Goal: Information Seeking & Learning: Learn about a topic

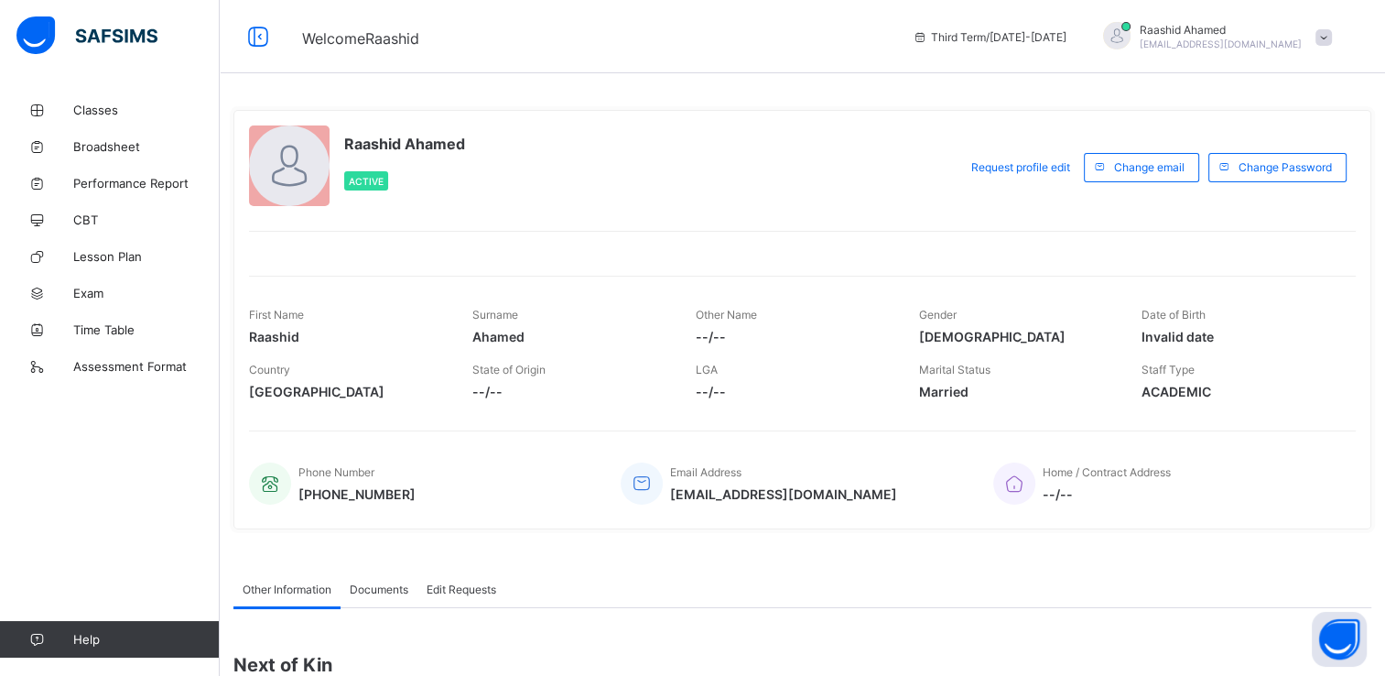
scroll to position [237, 0]
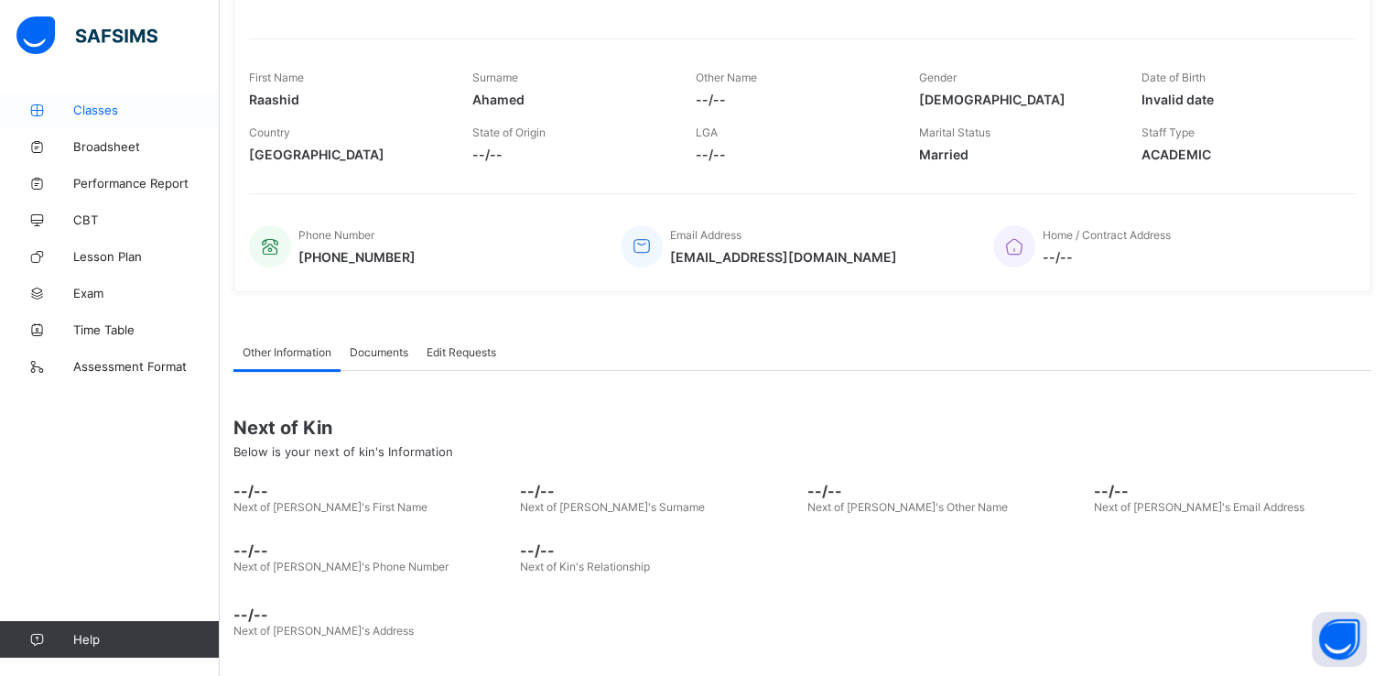
click at [94, 115] on span "Classes" at bounding box center [146, 110] width 146 height 15
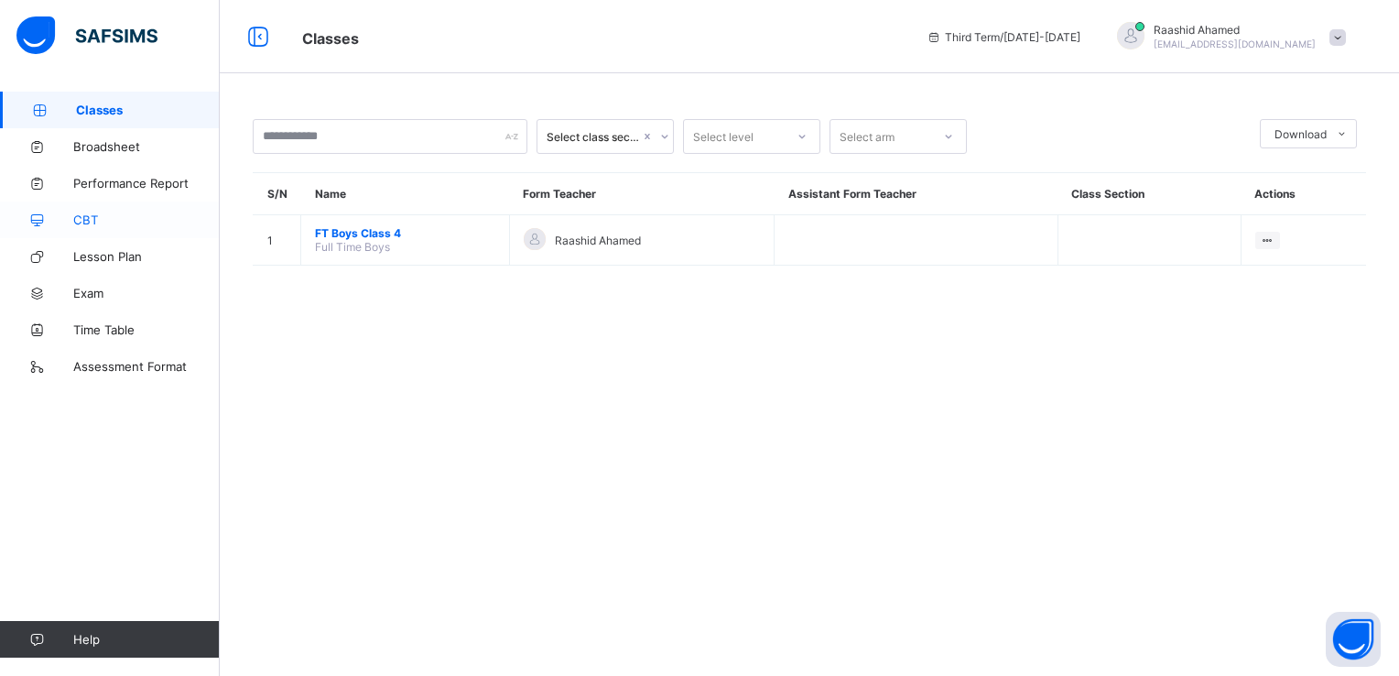
click at [72, 209] on link "CBT" at bounding box center [110, 219] width 220 height 37
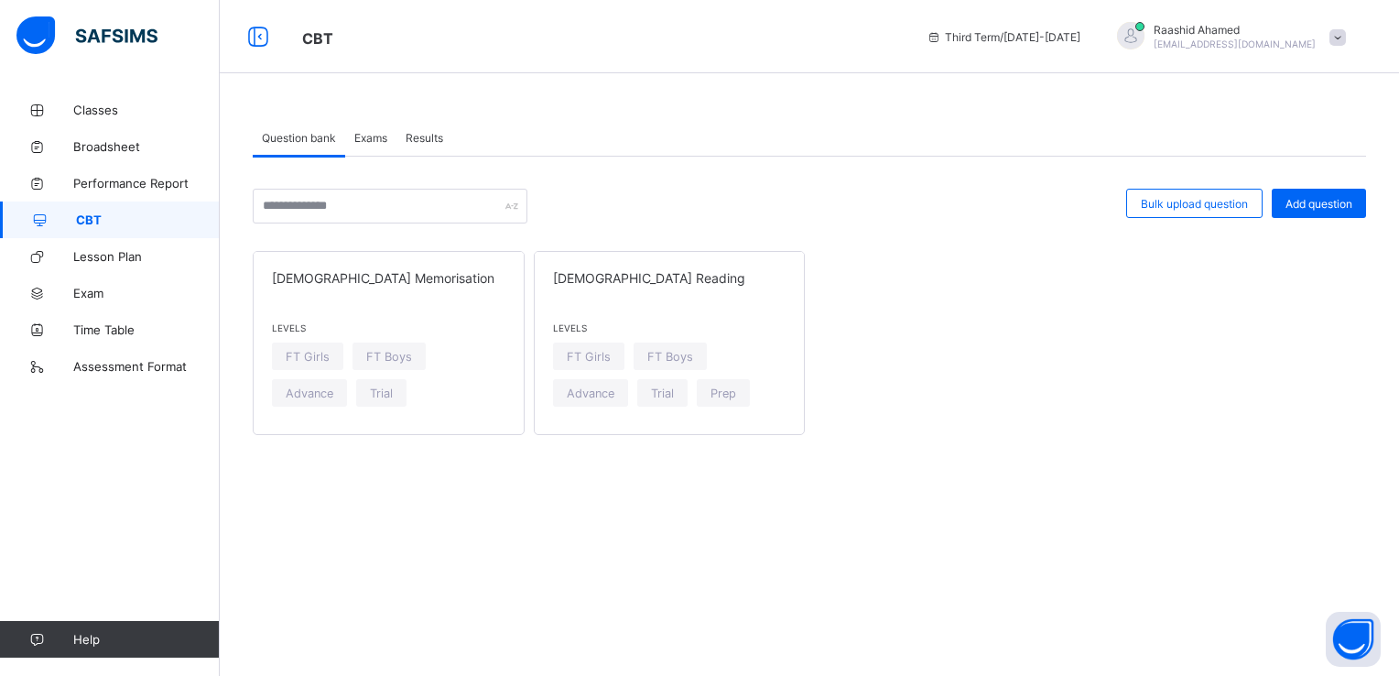
click at [380, 136] on span "Exams" at bounding box center [370, 138] width 33 height 14
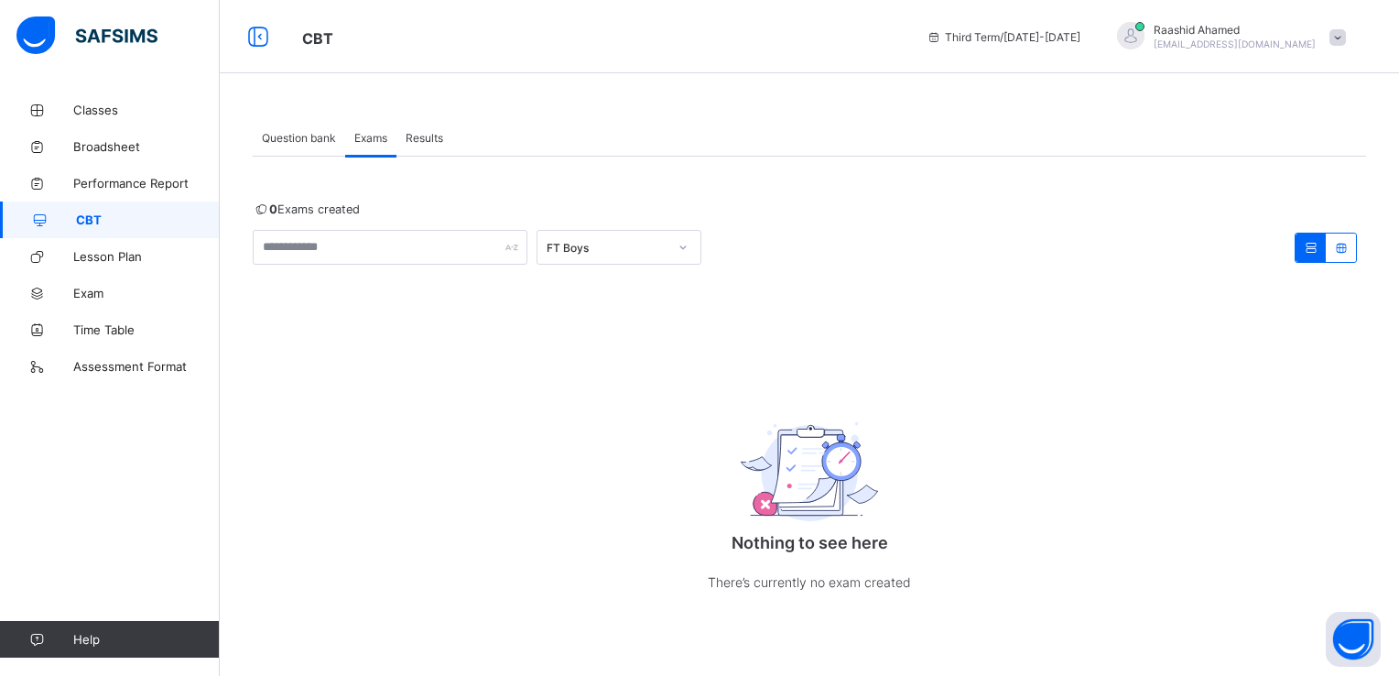
click at [325, 134] on span "Question bank" at bounding box center [299, 138] width 74 height 14
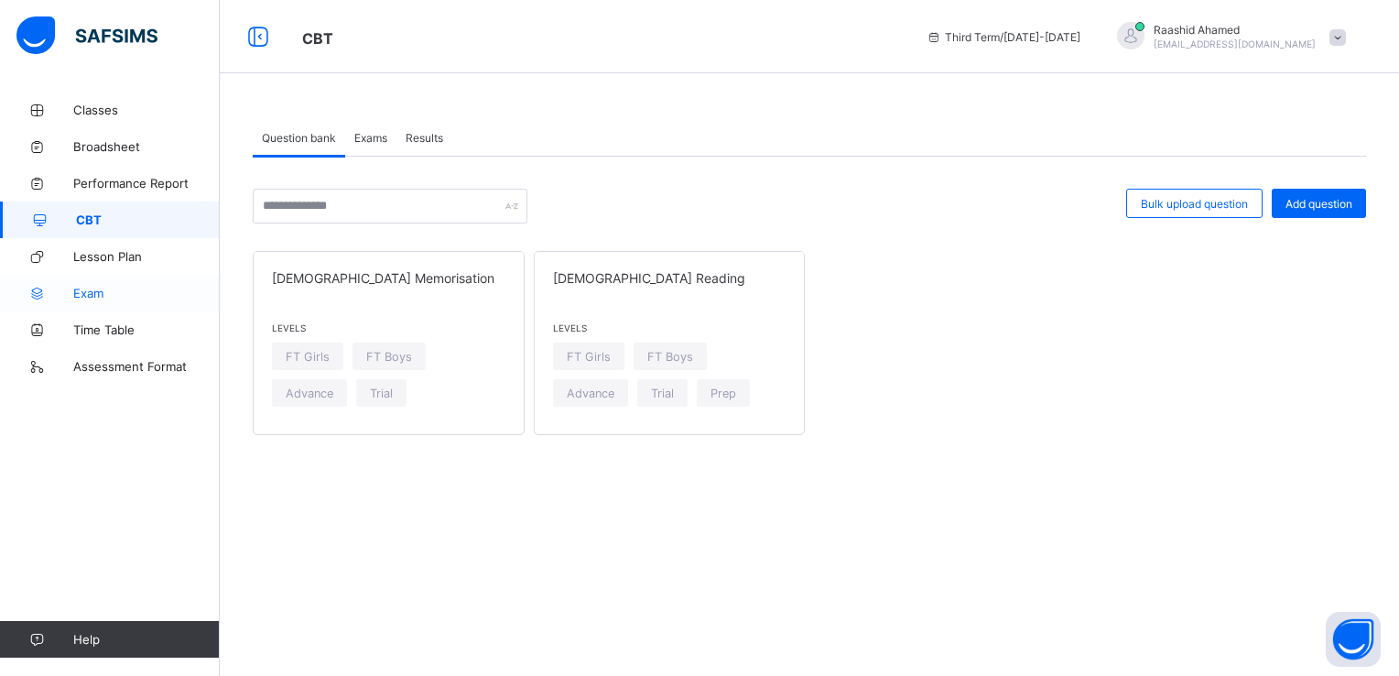
click at [126, 287] on span "Exam" at bounding box center [146, 293] width 146 height 15
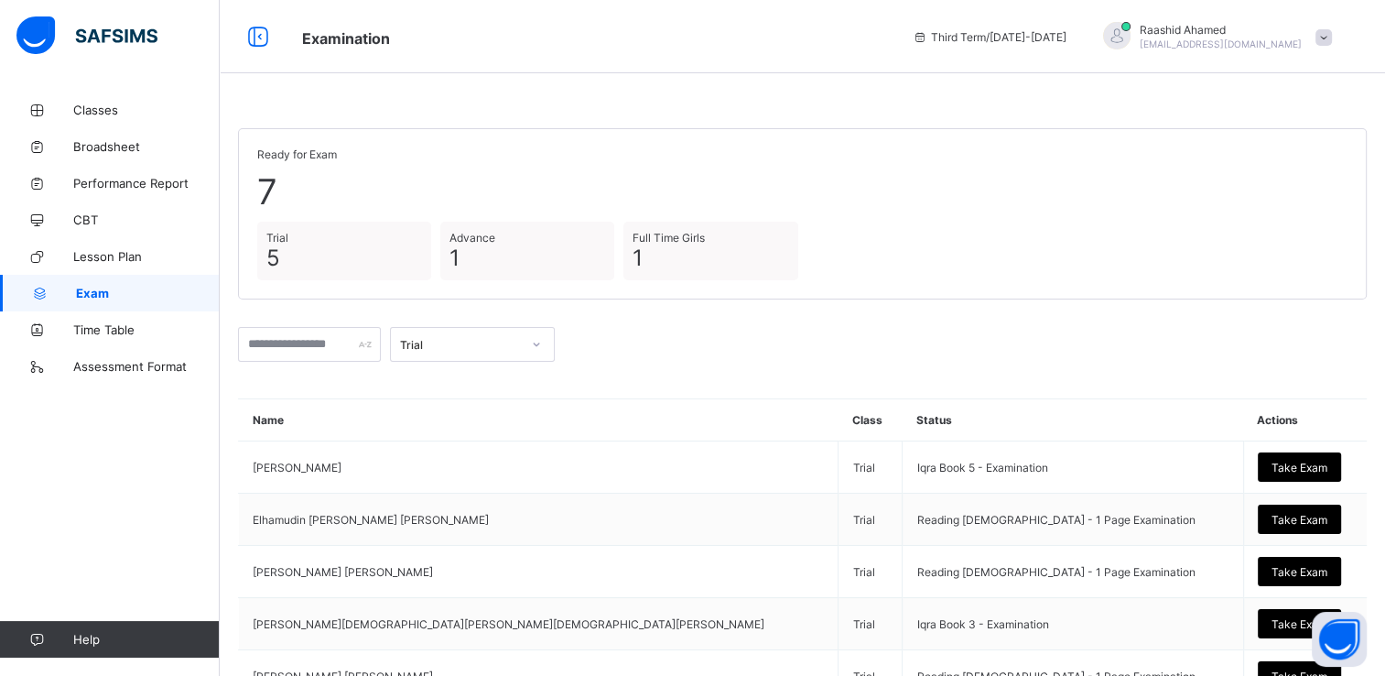
scroll to position [143, 0]
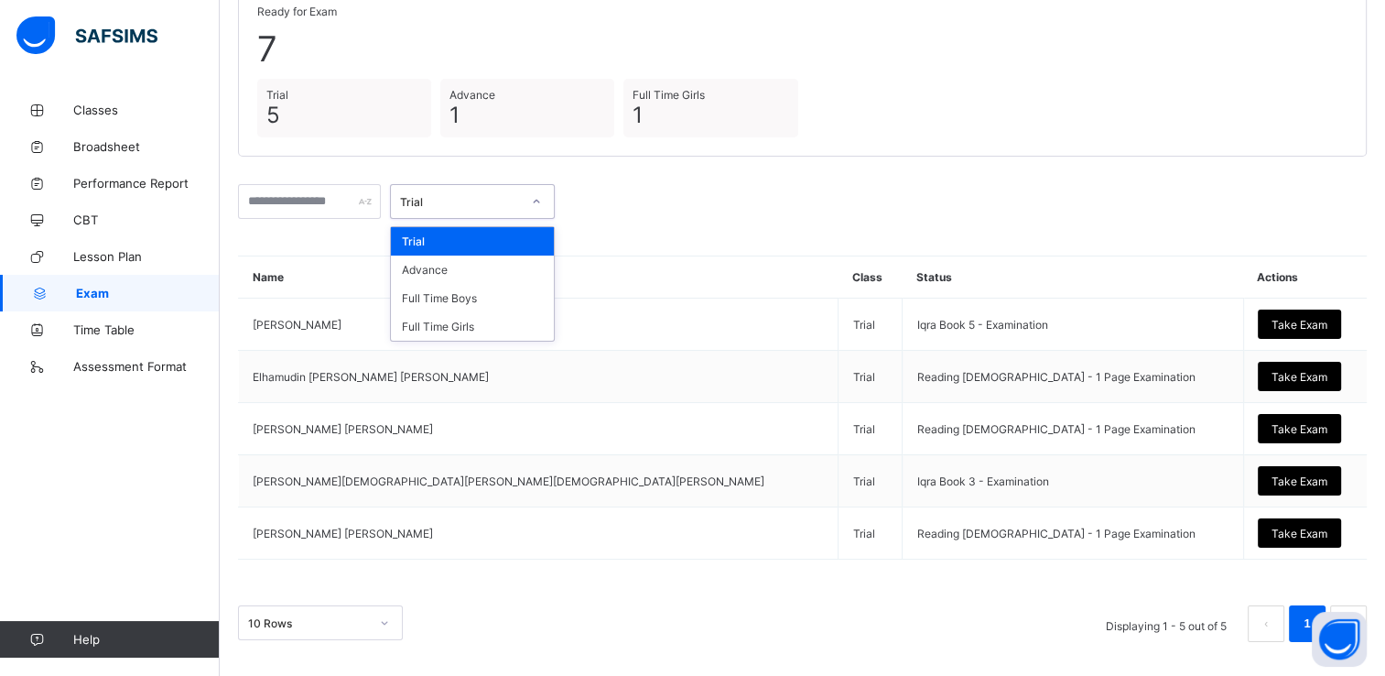
click at [435, 207] on div "Trial" at bounding box center [455, 202] width 128 height 26
click at [464, 298] on div "Full Time Boys" at bounding box center [472, 298] width 163 height 28
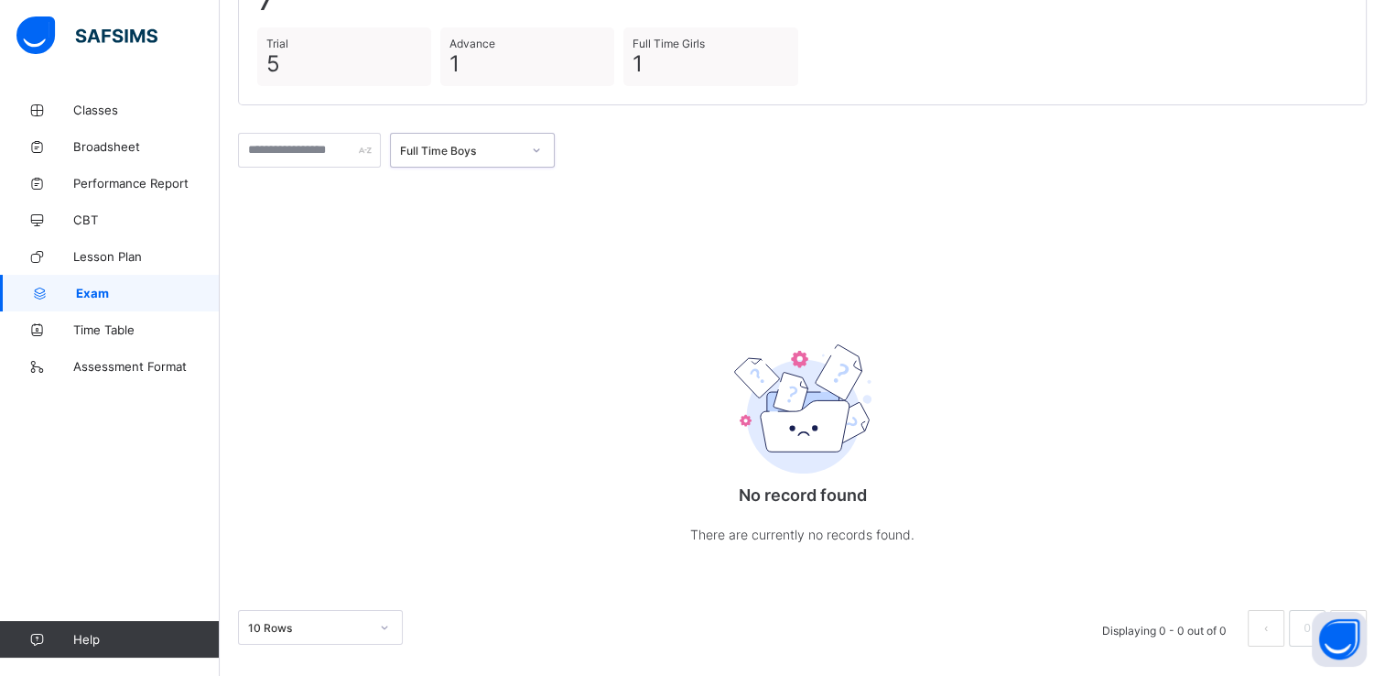
scroll to position [0, 0]
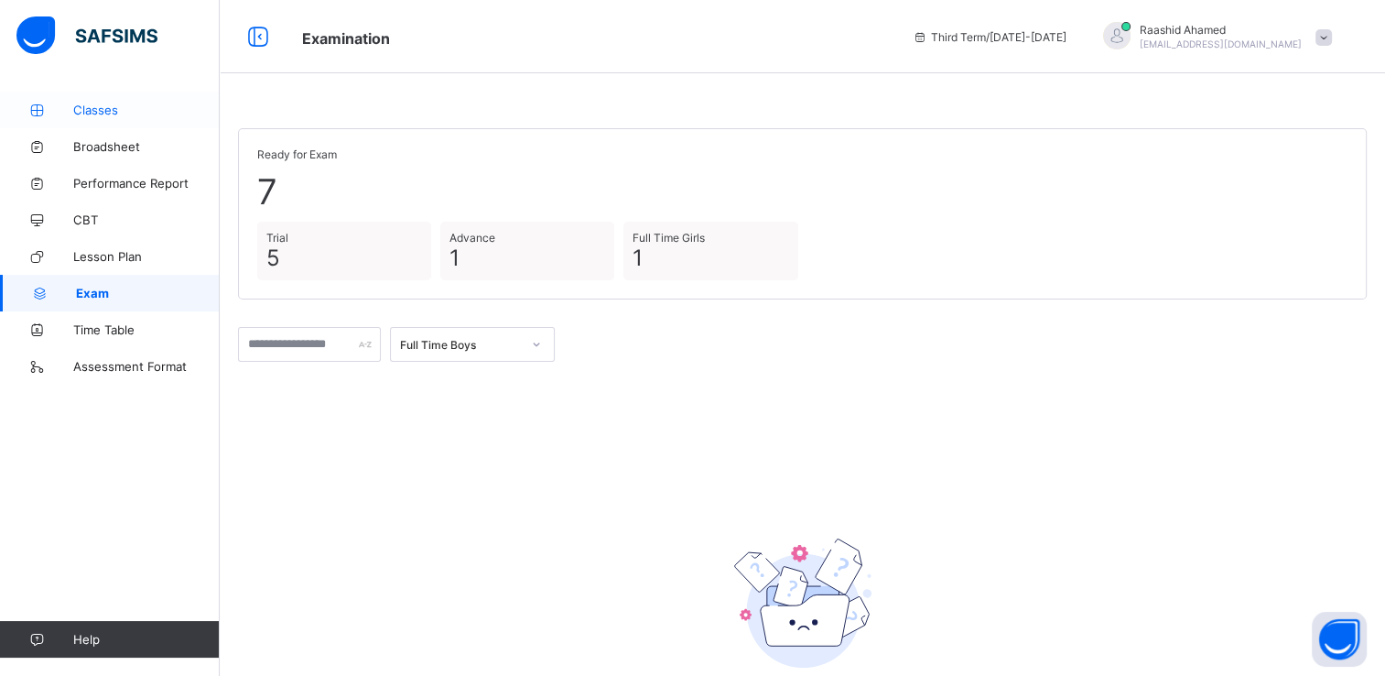
click at [88, 108] on span "Classes" at bounding box center [146, 110] width 146 height 15
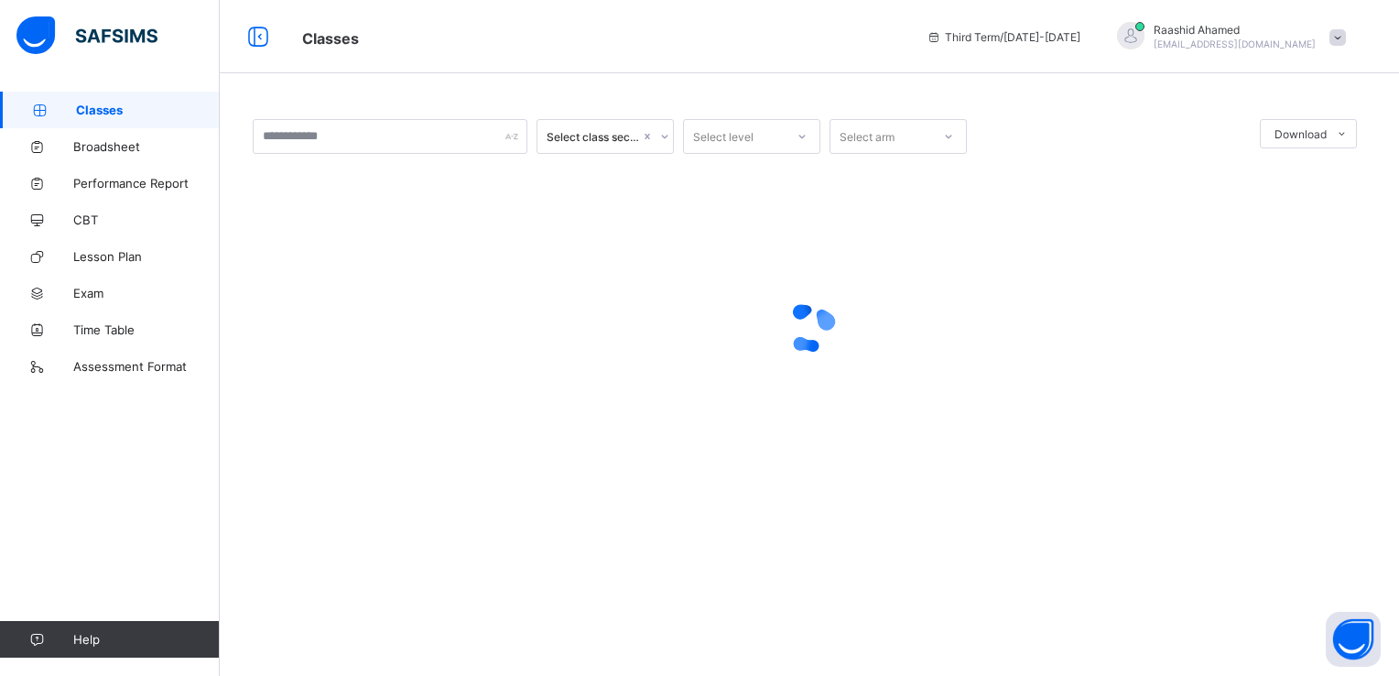
drag, startPoint x: 88, startPoint y: 108, endPoint x: 359, endPoint y: 373, distance: 378.8
click at [359, 373] on div "Classes Third Term / [DATE]-[DATE] [PERSON_NAME] [EMAIL_ADDRESS][DOMAIN_NAME] C…" at bounding box center [699, 338] width 1399 height 676
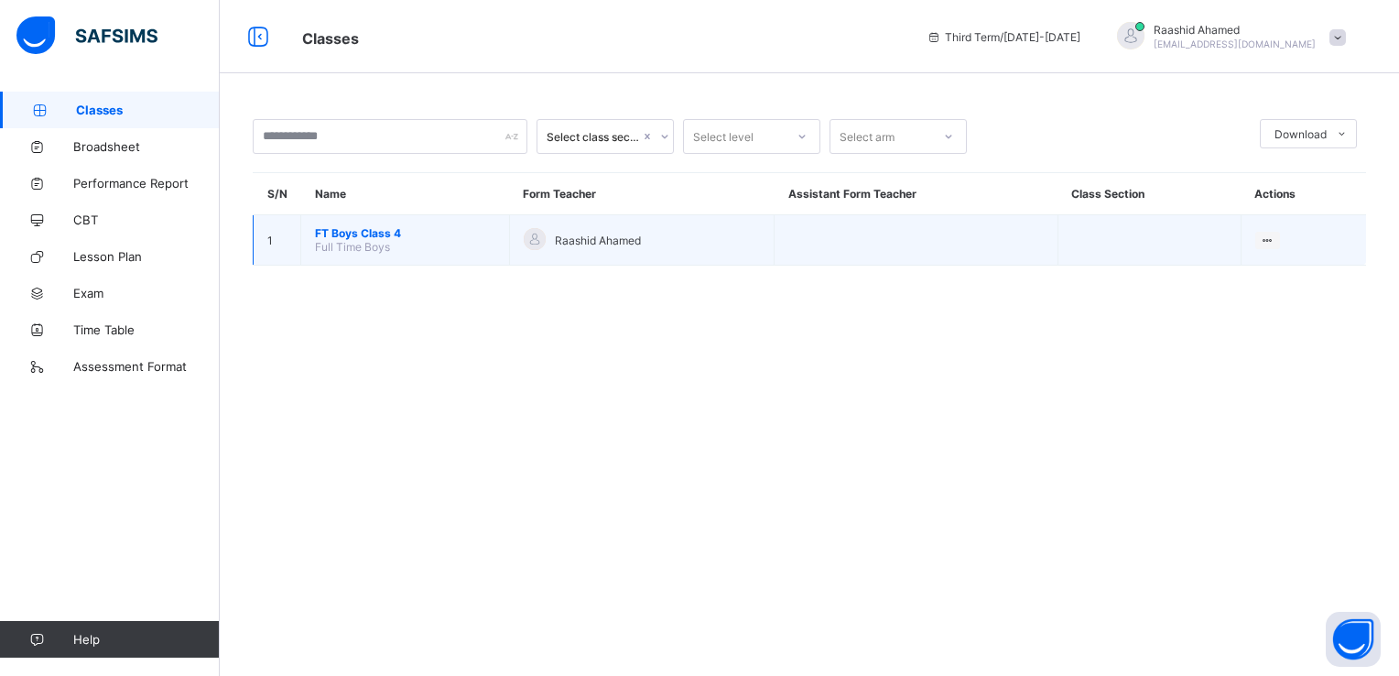
click at [344, 229] on span "FT Boys Class 4" at bounding box center [405, 233] width 180 height 14
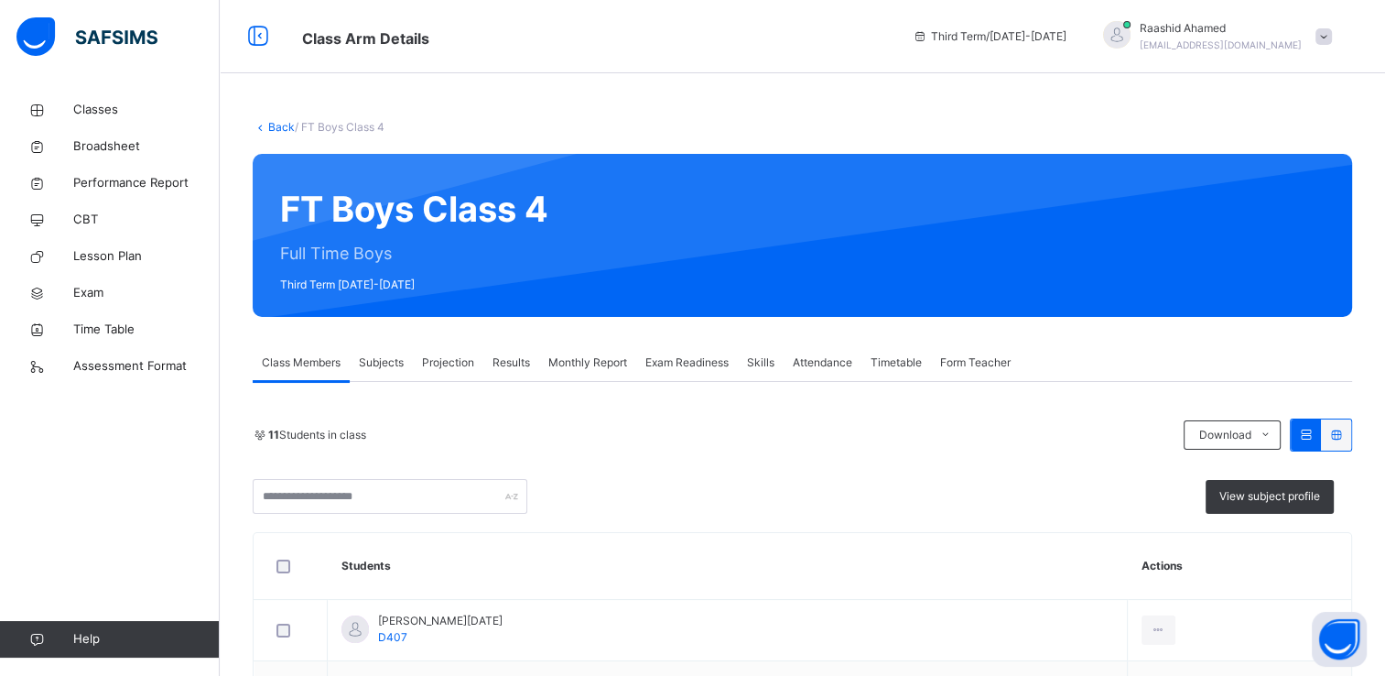
click at [667, 370] on span "Exam Readiness" at bounding box center [686, 362] width 83 height 16
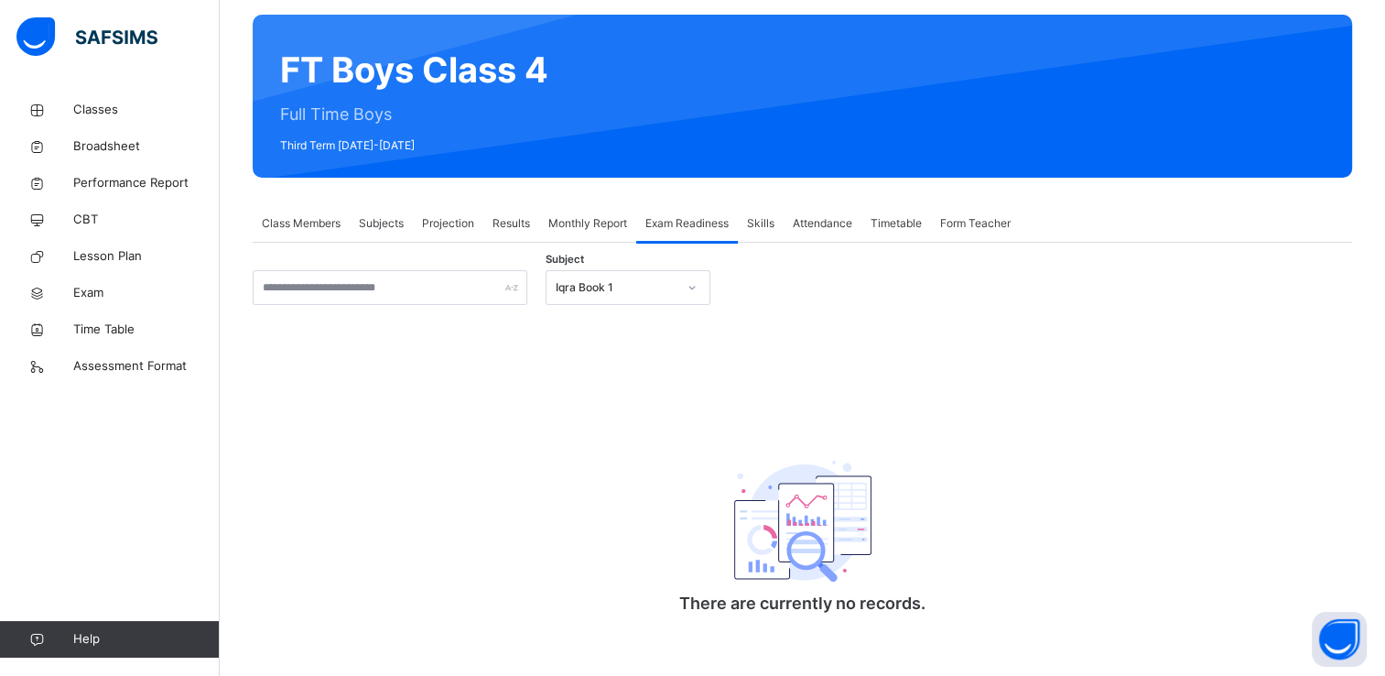
scroll to position [152, 0]
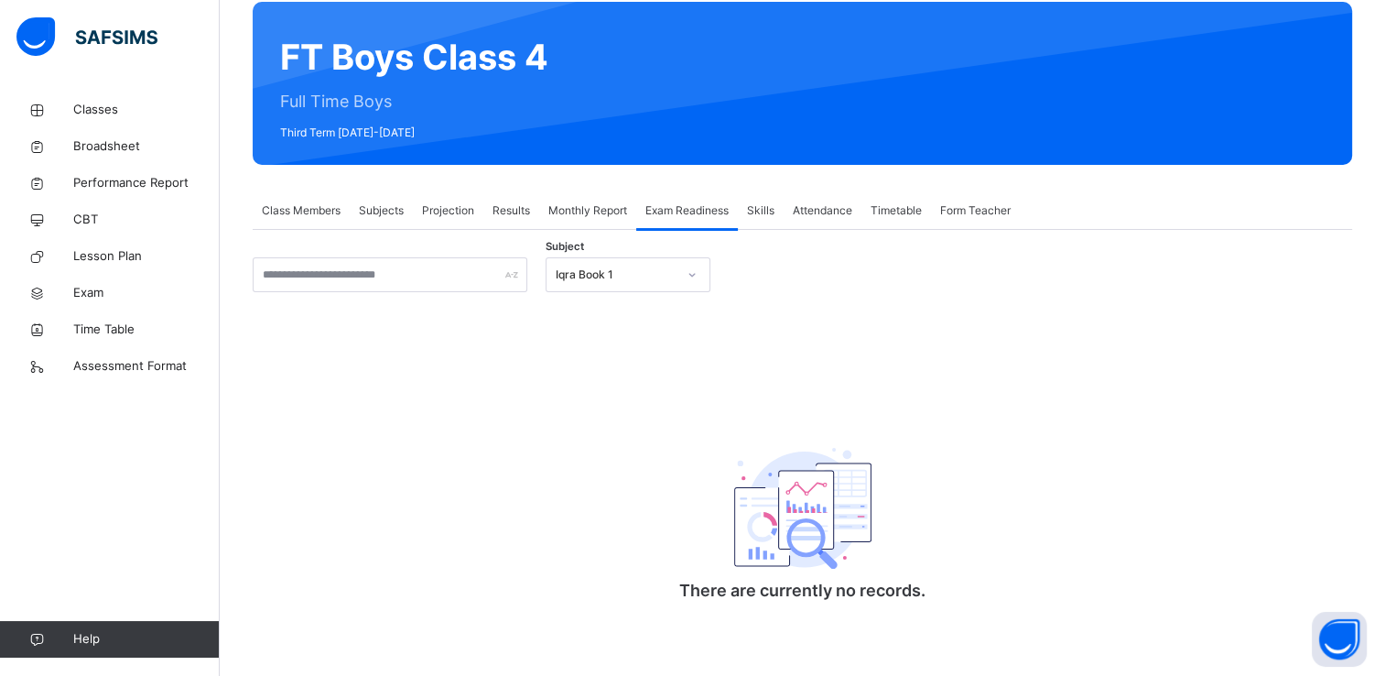
click at [569, 269] on div "Iqra Book 1" at bounding box center [616, 274] width 121 height 16
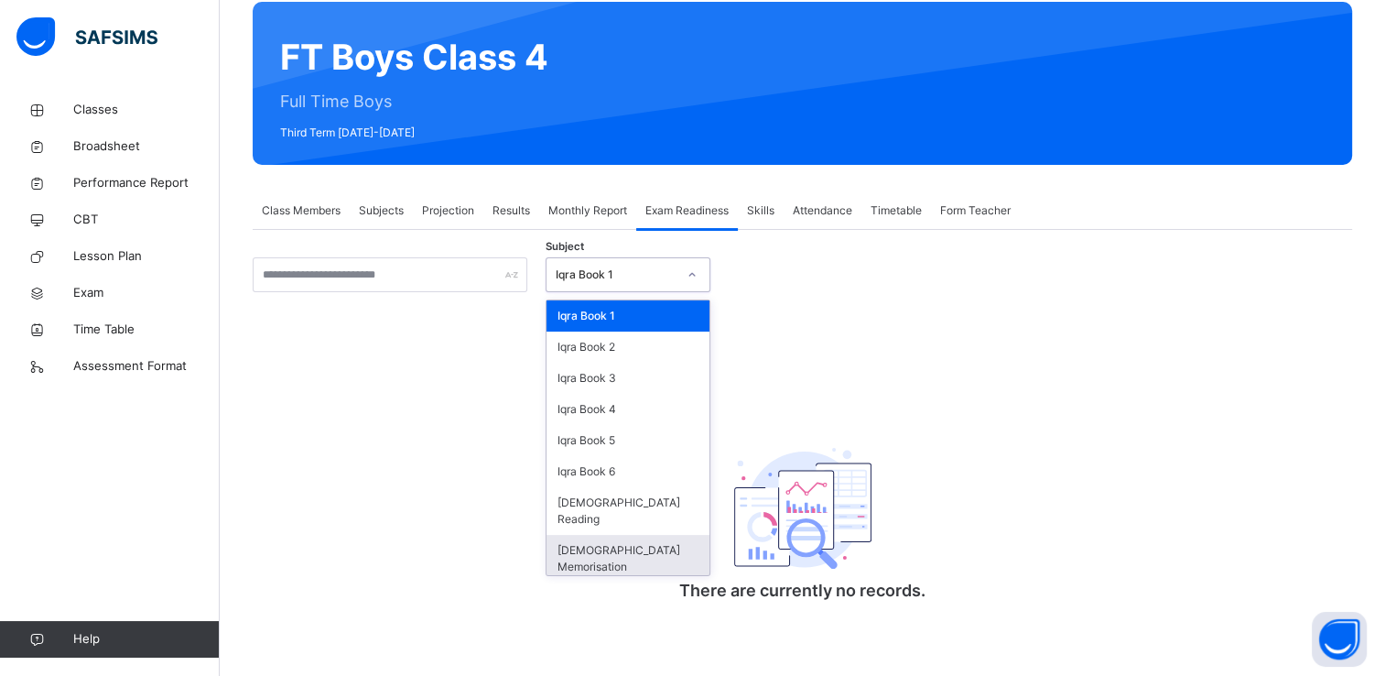
click at [575, 535] on div "[DEMOGRAPHIC_DATA] Memorisation" at bounding box center [628, 559] width 163 height 48
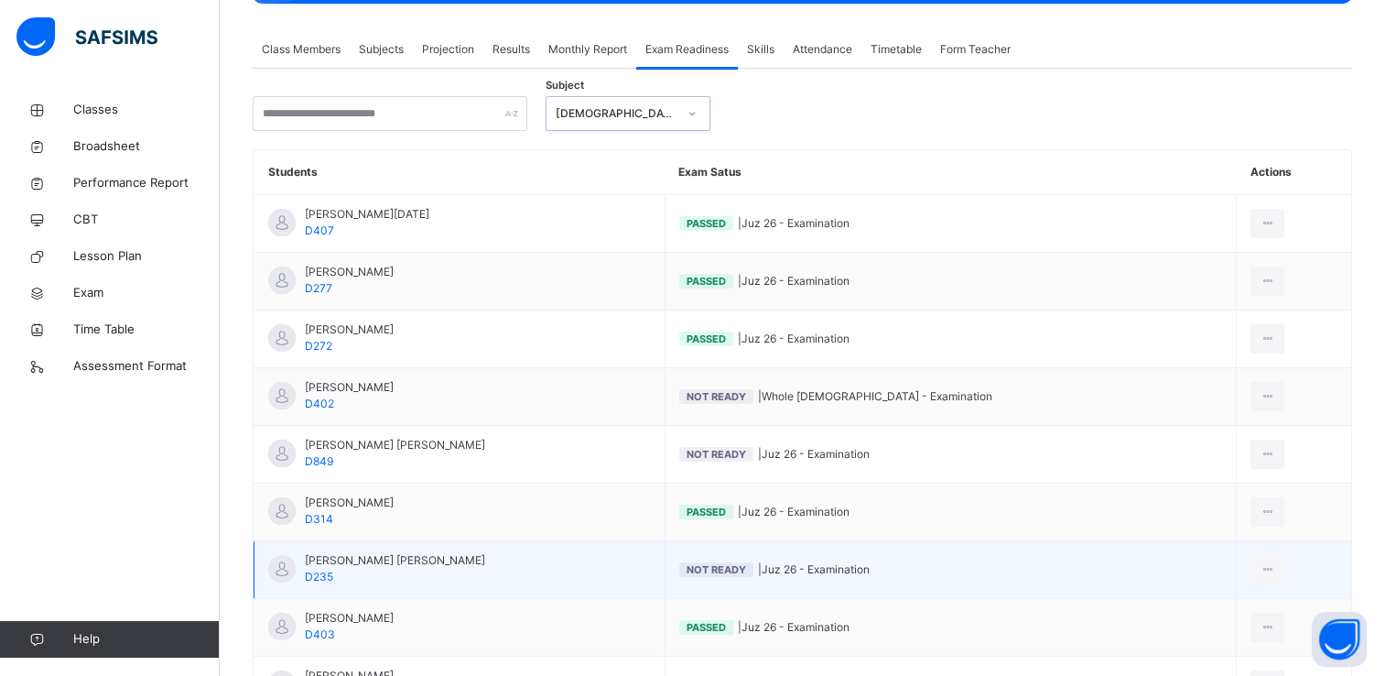
scroll to position [537, 0]
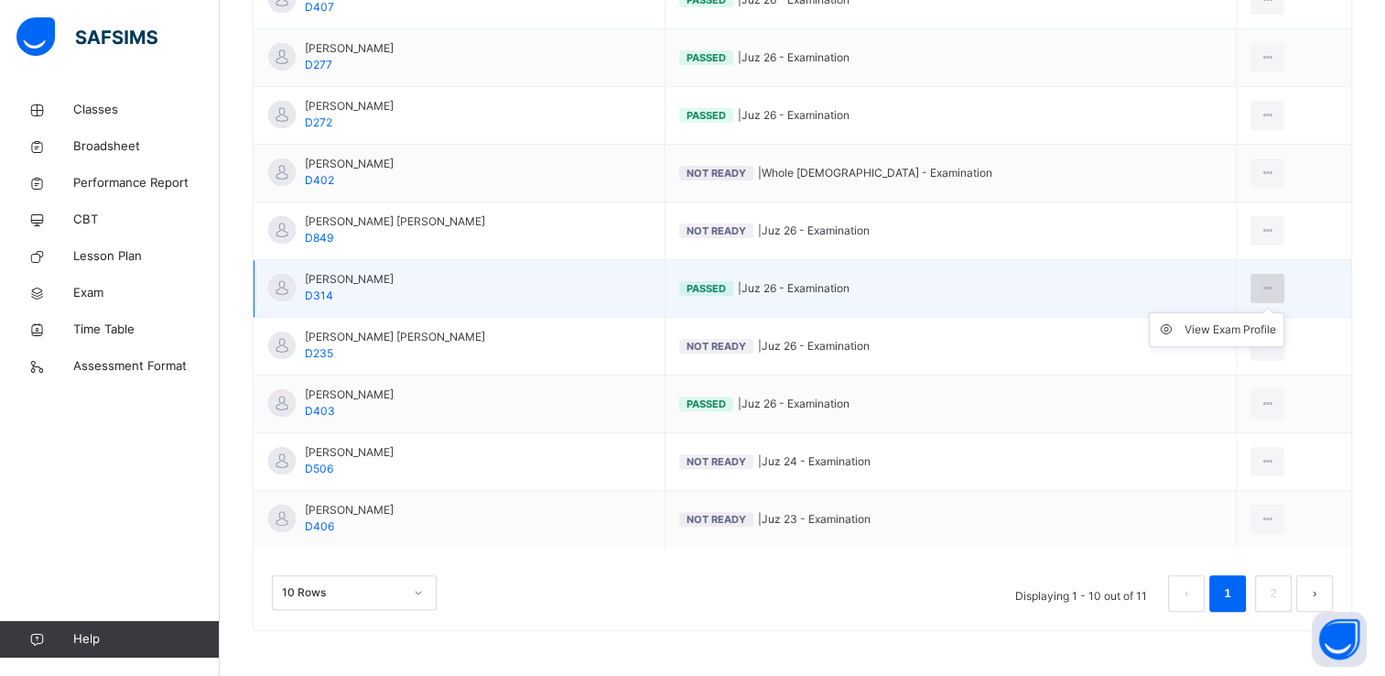
click at [1261, 292] on icon at bounding box center [1268, 288] width 16 height 16
click at [1263, 312] on ul "View Exam Profile" at bounding box center [1217, 329] width 136 height 35
click at [1225, 331] on div "View Exam Profile" at bounding box center [1231, 329] width 92 height 18
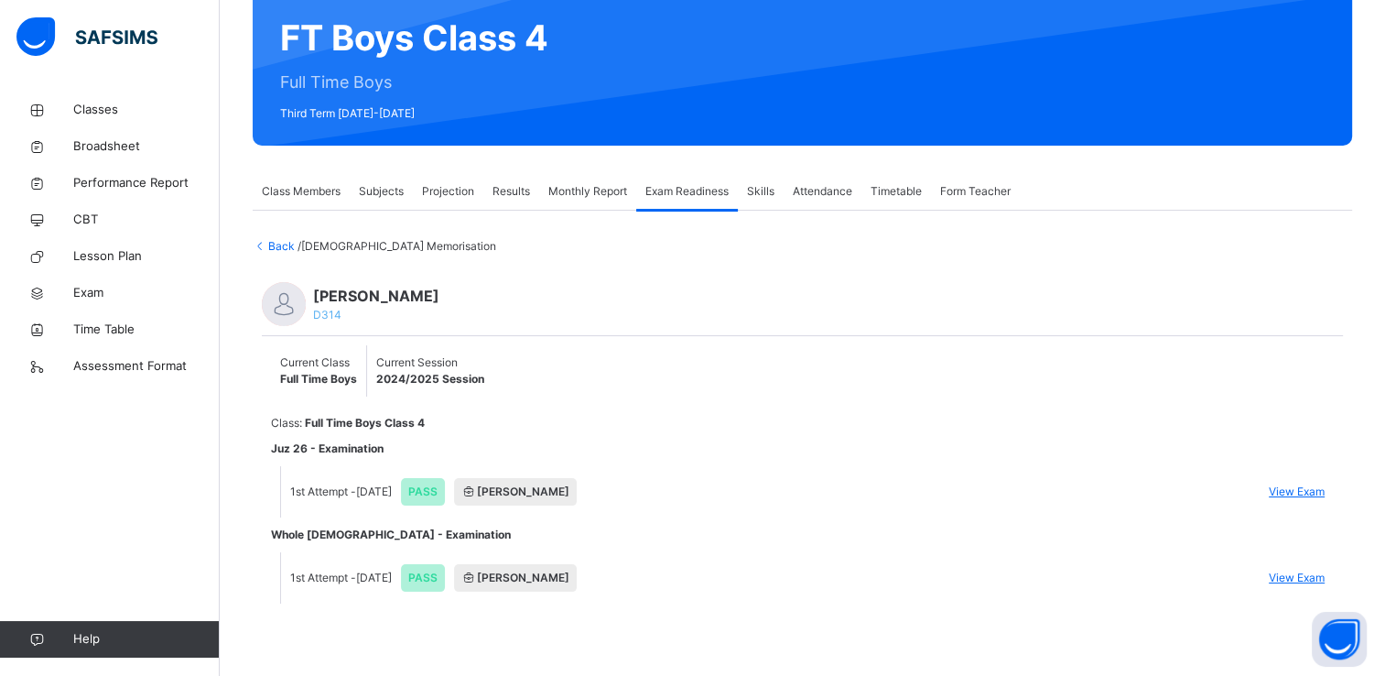
scroll to position [171, 0]
click at [114, 92] on link "Classes" at bounding box center [110, 110] width 220 height 37
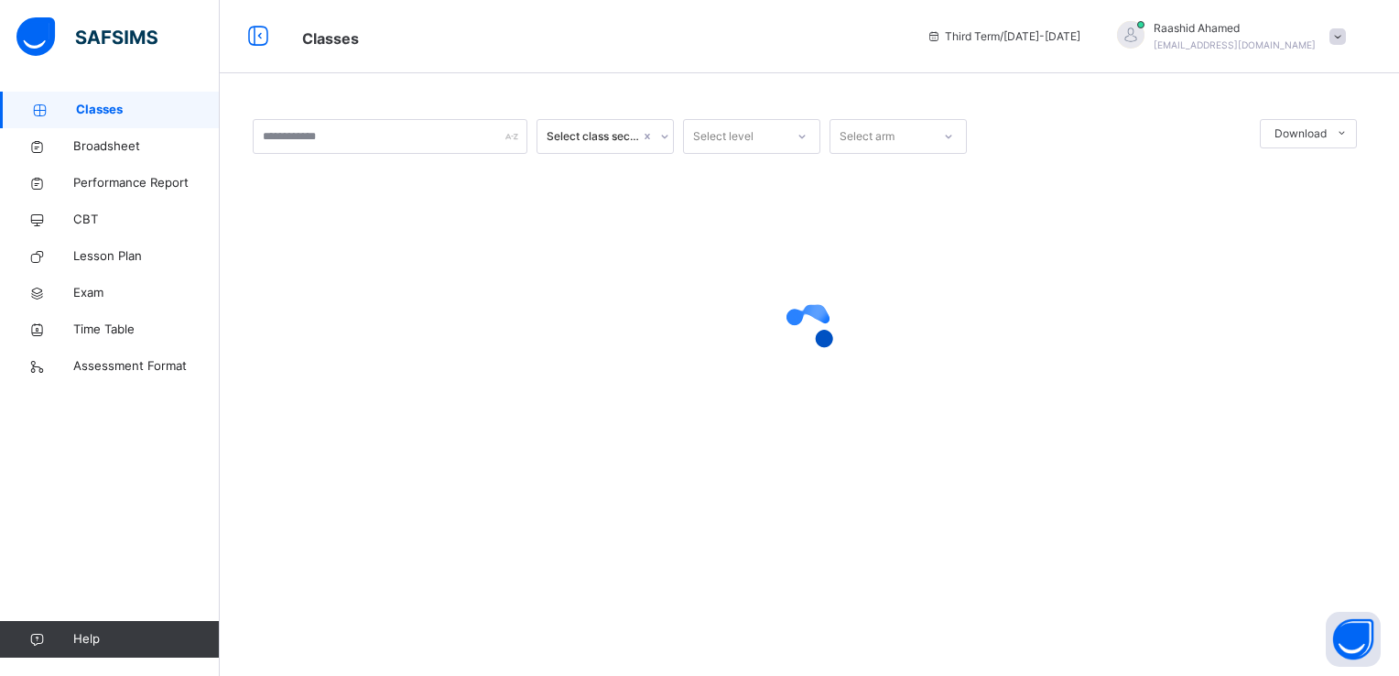
click at [114, 92] on link "Classes" at bounding box center [110, 110] width 220 height 37
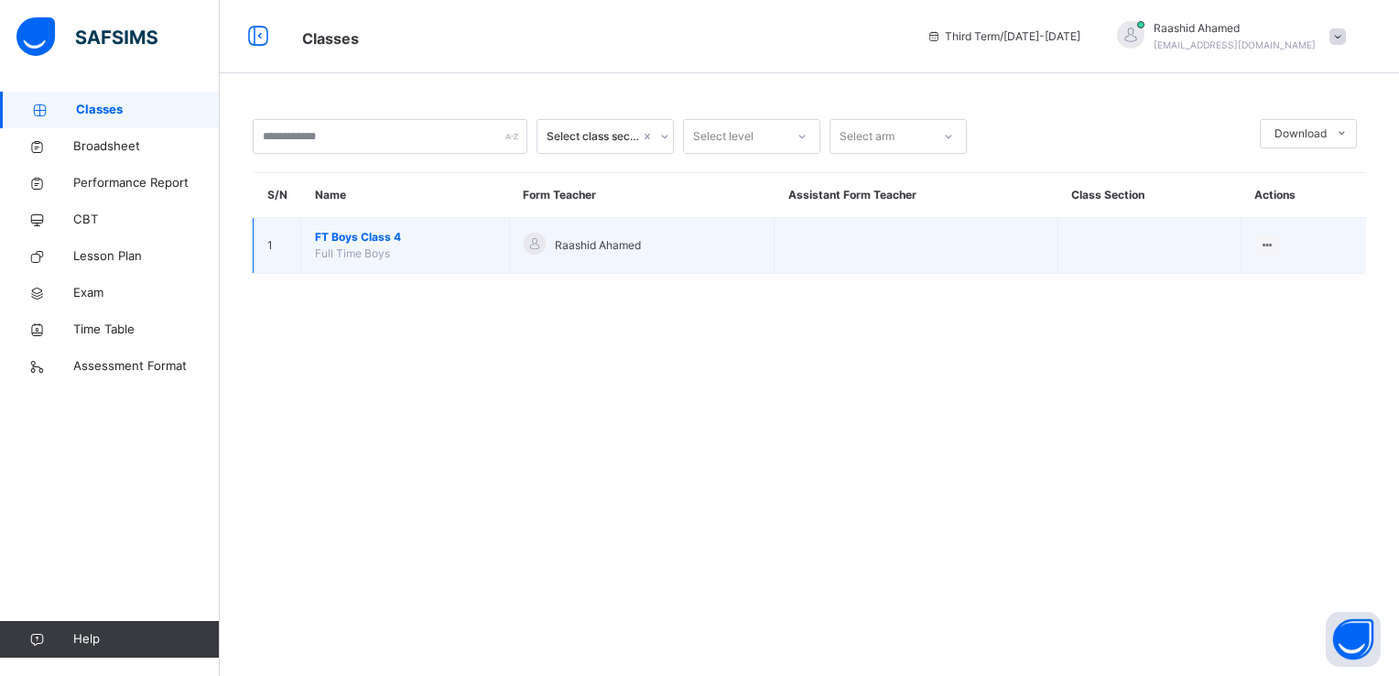
click at [386, 220] on td "FT Boys Class 4 Full Time Boys" at bounding box center [405, 246] width 209 height 56
click at [353, 244] on span "FT Boys Class 4" at bounding box center [405, 237] width 180 height 16
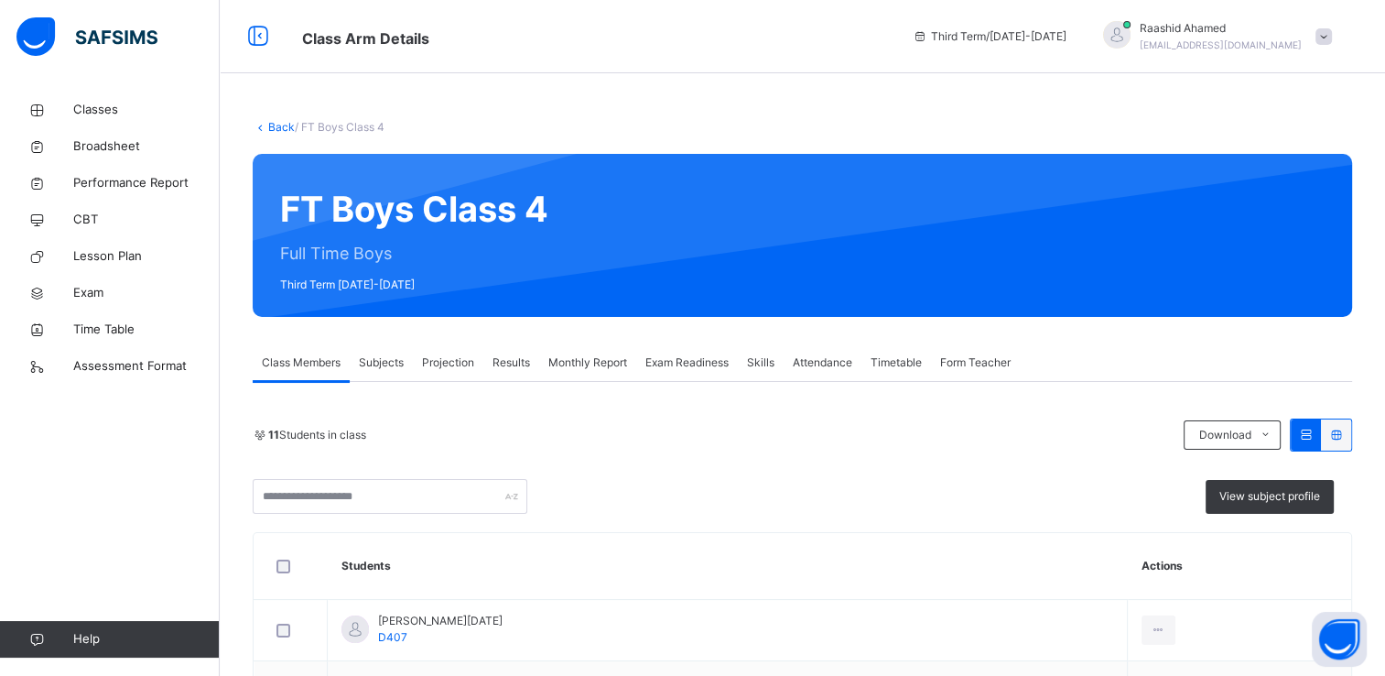
click at [478, 370] on div "Projection" at bounding box center [448, 362] width 70 height 37
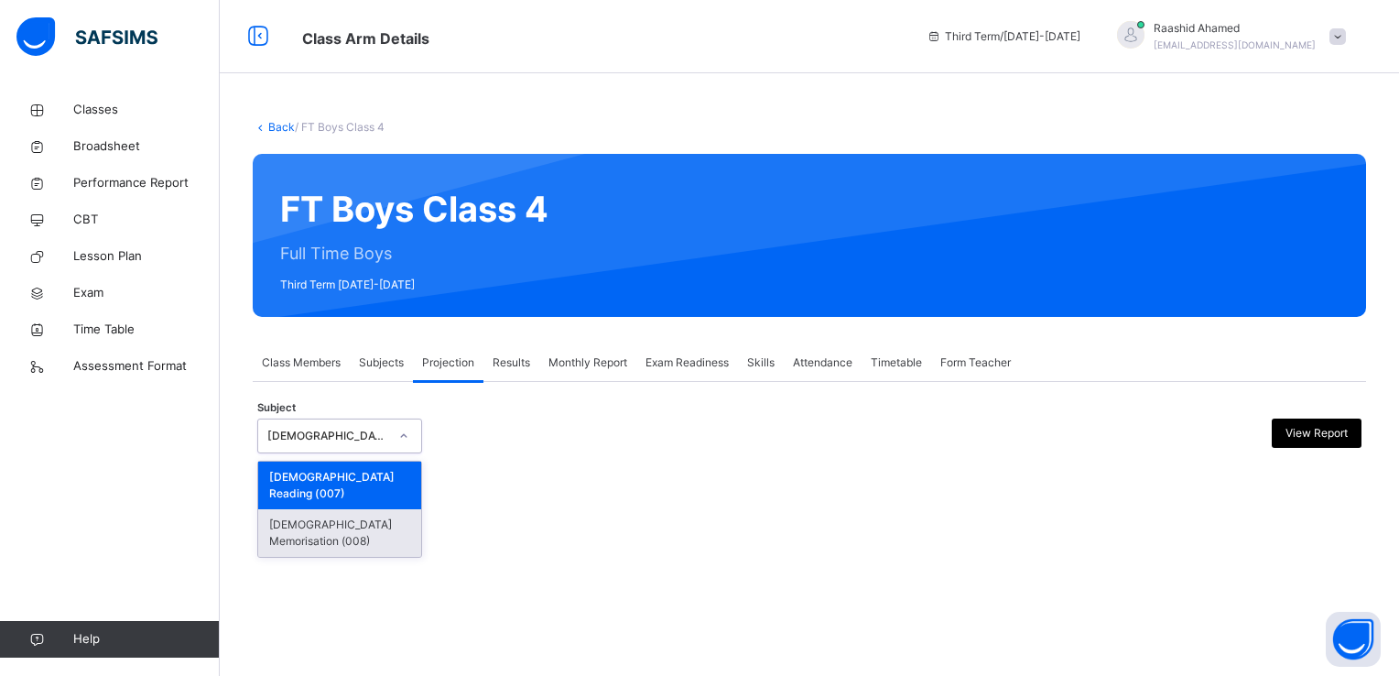
click at [312, 509] on div "[DEMOGRAPHIC_DATA] Memorisation (008)" at bounding box center [339, 533] width 163 height 48
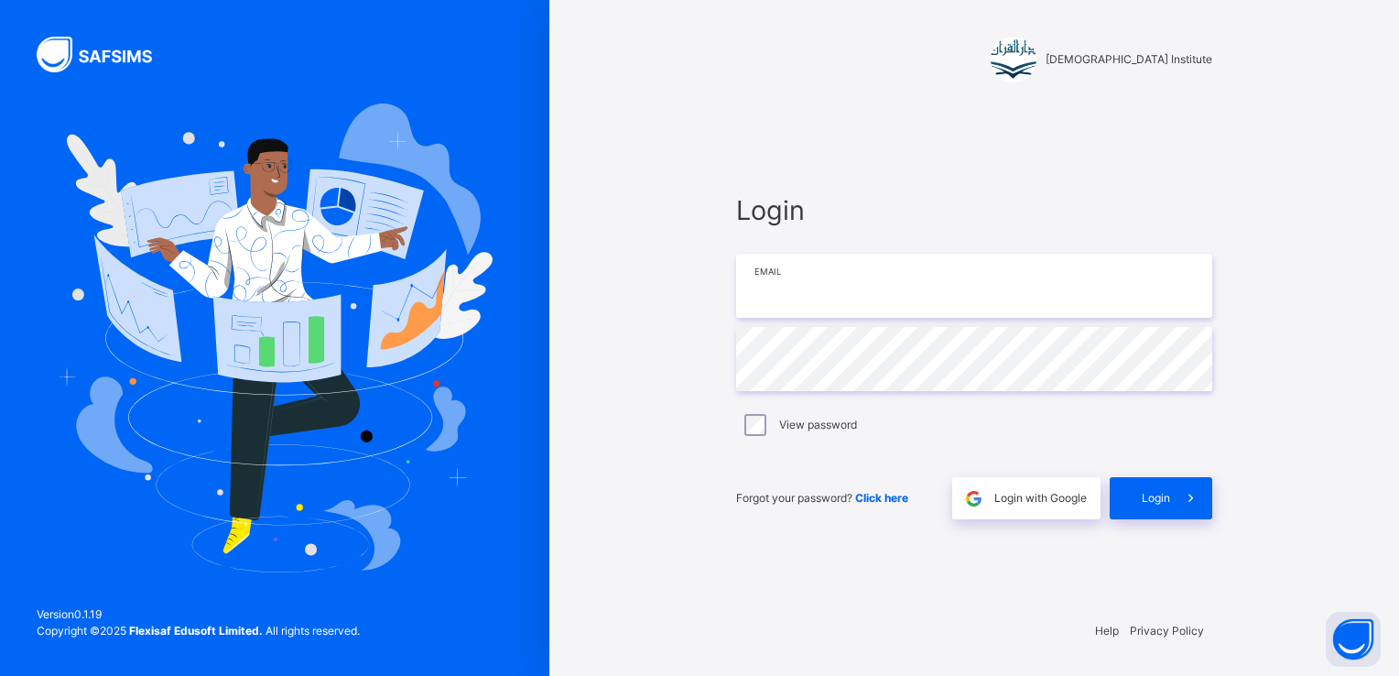
type input "**********"
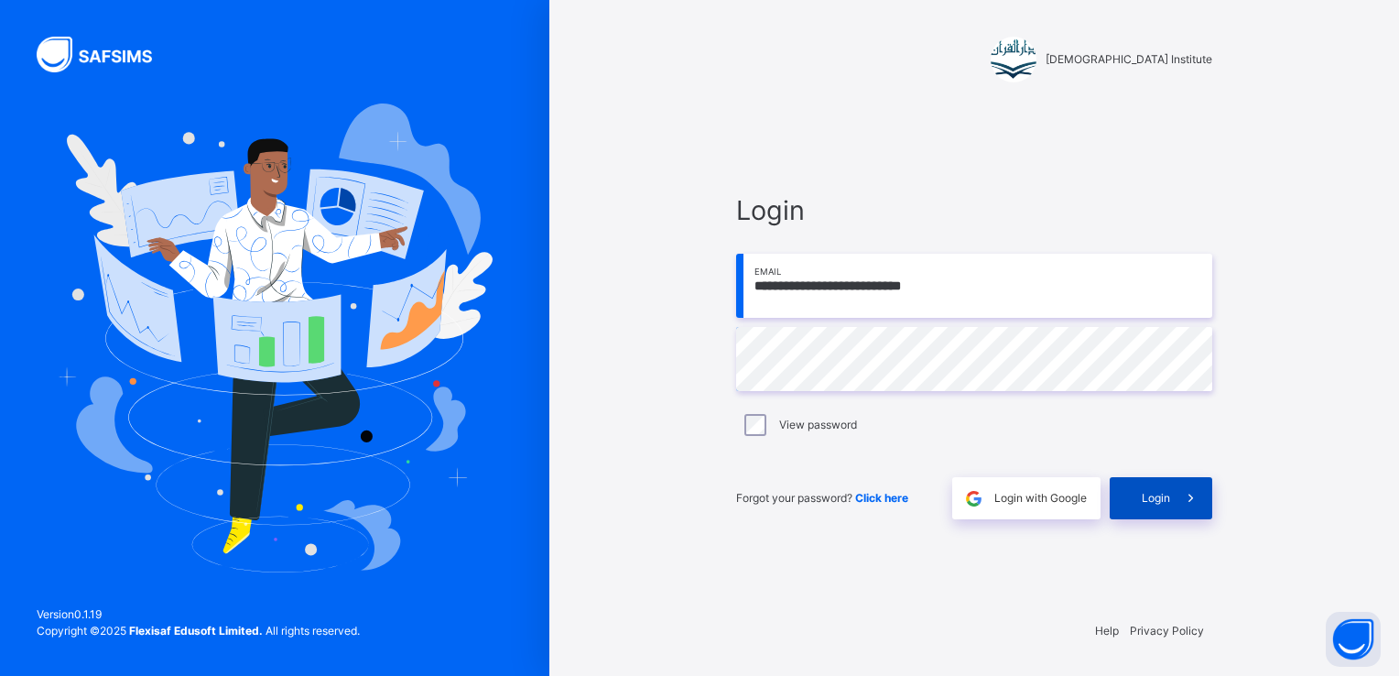
click at [1185, 516] on span at bounding box center [1191, 498] width 42 height 42
click at [1162, 483] on div "Login" at bounding box center [1161, 498] width 103 height 42
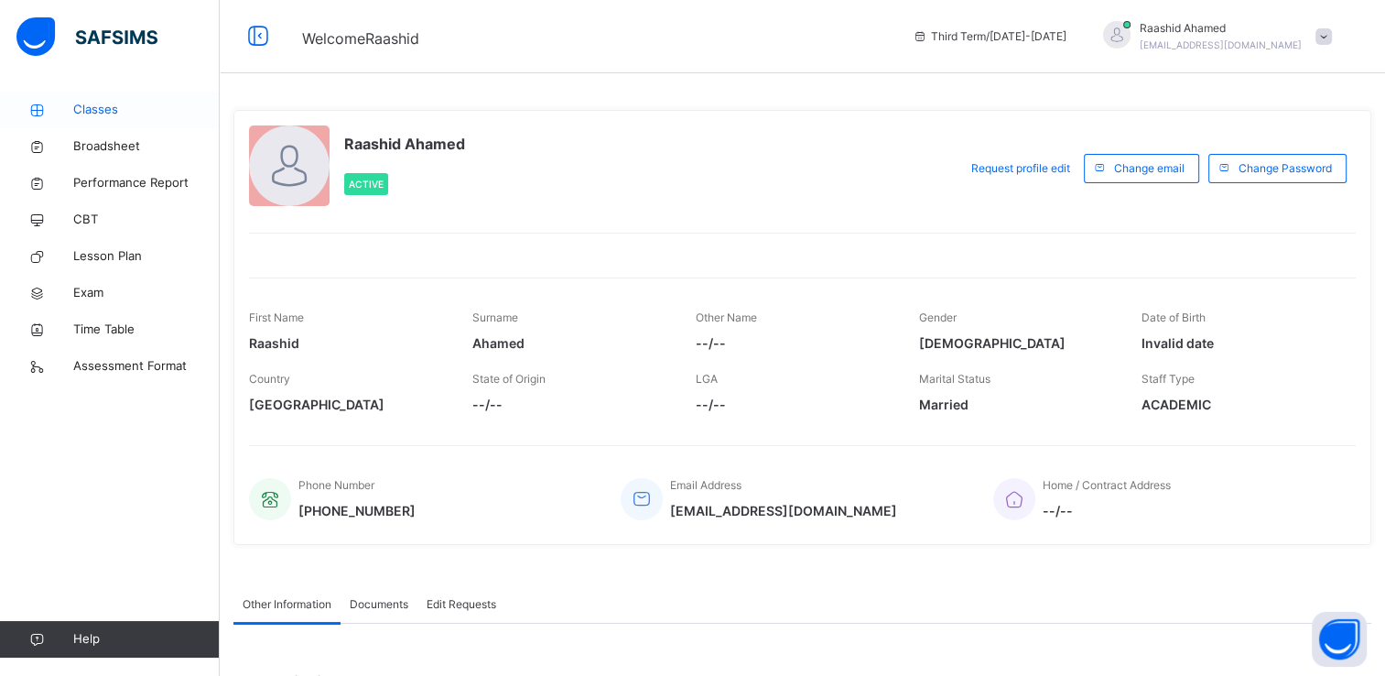
click at [57, 106] on icon at bounding box center [36, 110] width 73 height 14
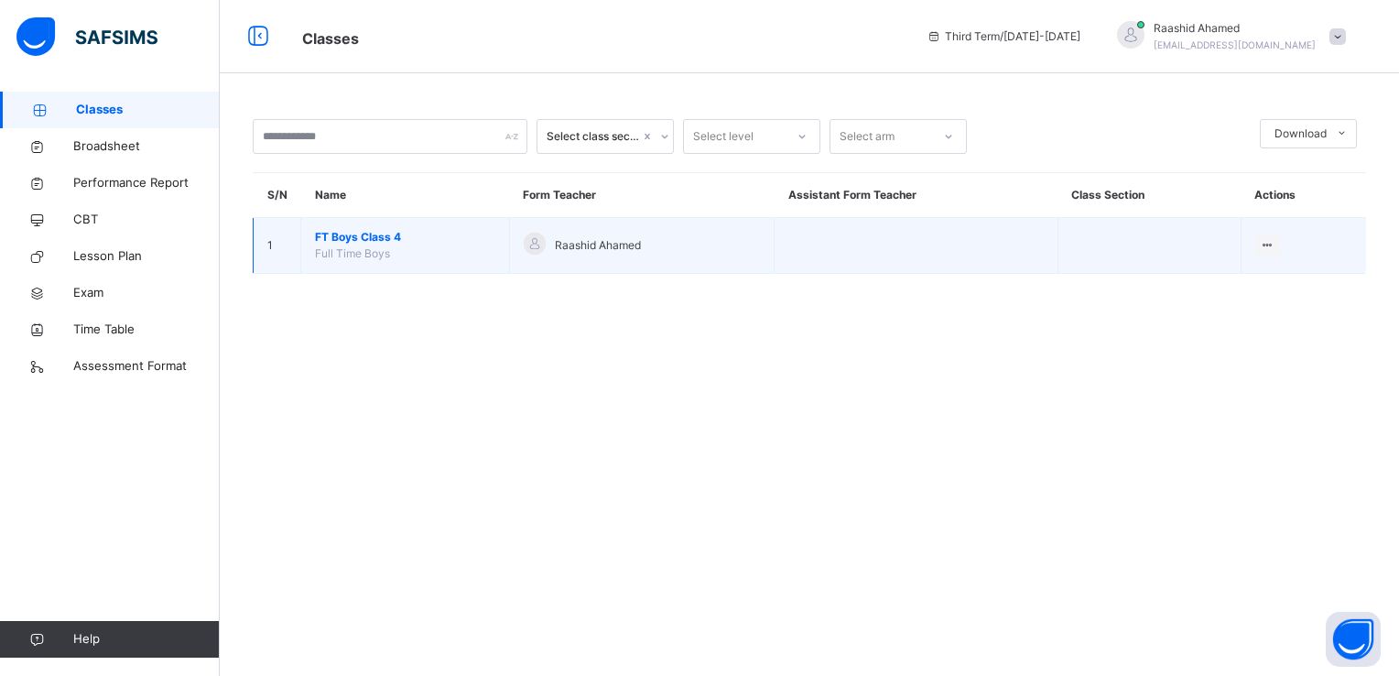
click at [316, 234] on span "FT Boys Class 4" at bounding box center [405, 237] width 180 height 16
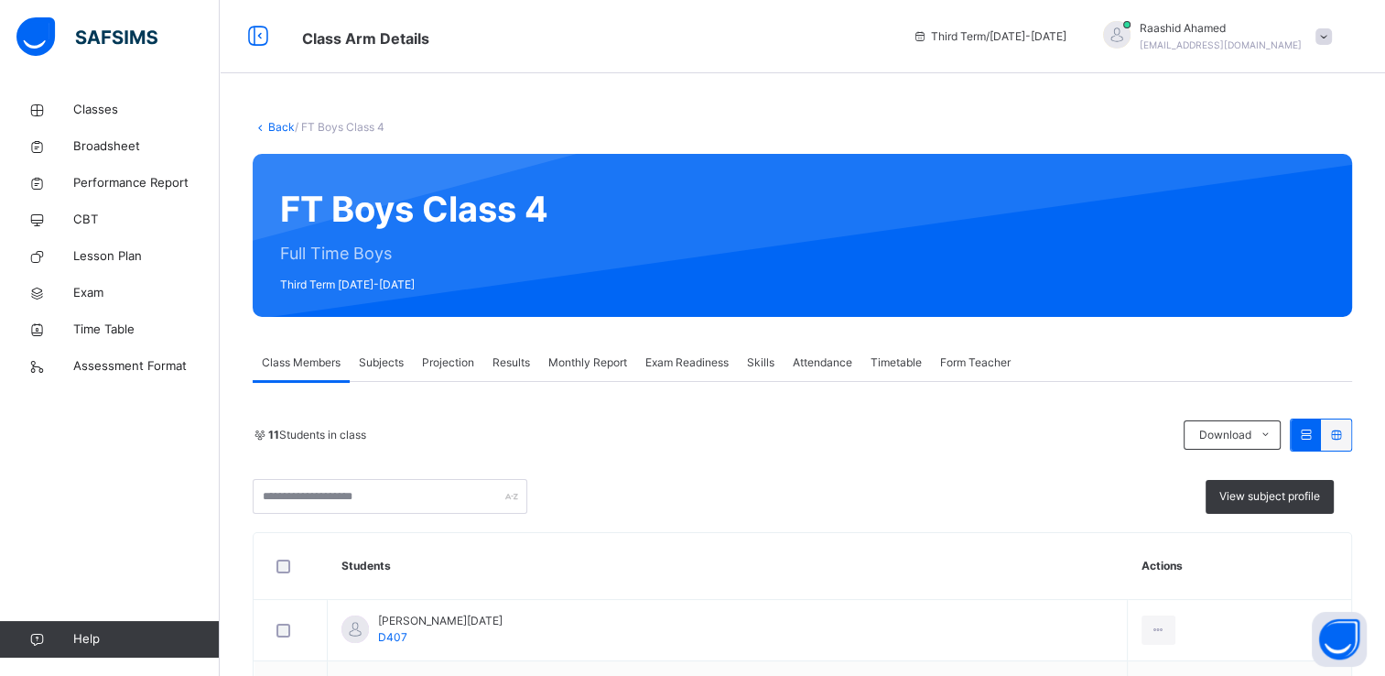
scroll to position [273, 0]
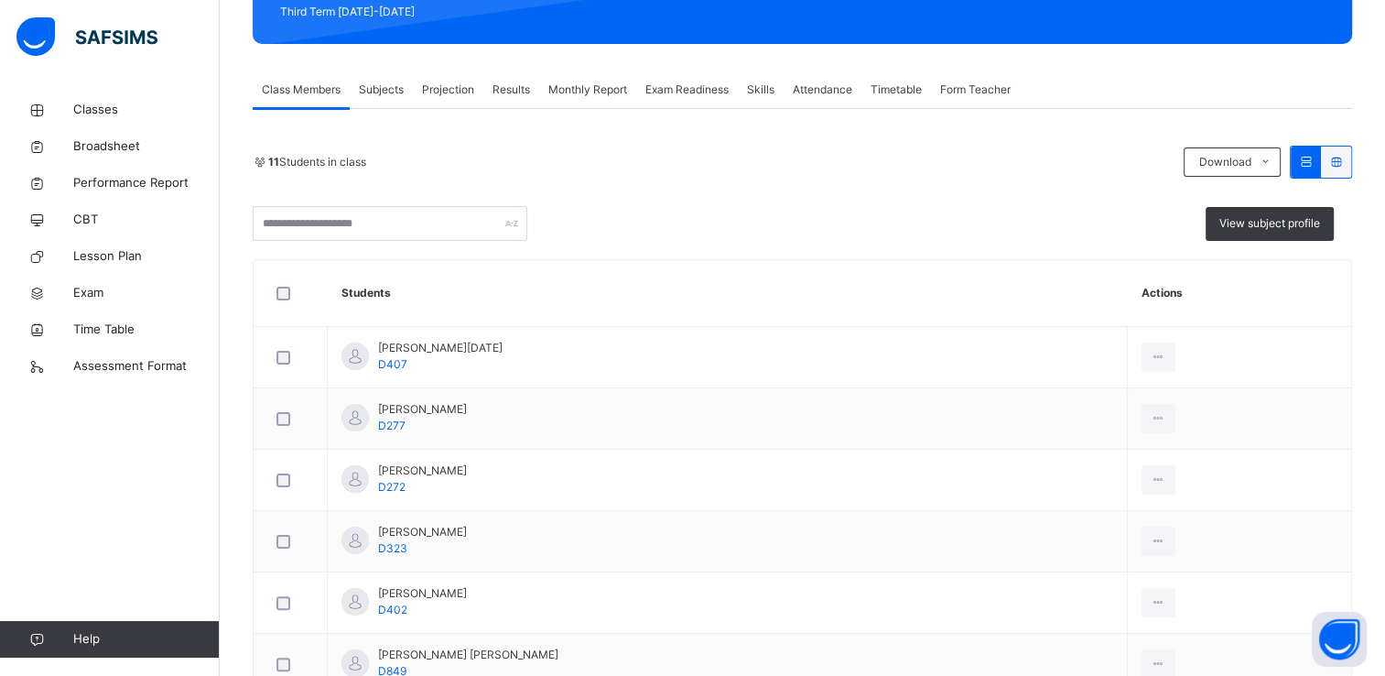
click at [394, 87] on span "Subjects" at bounding box center [381, 89] width 45 height 16
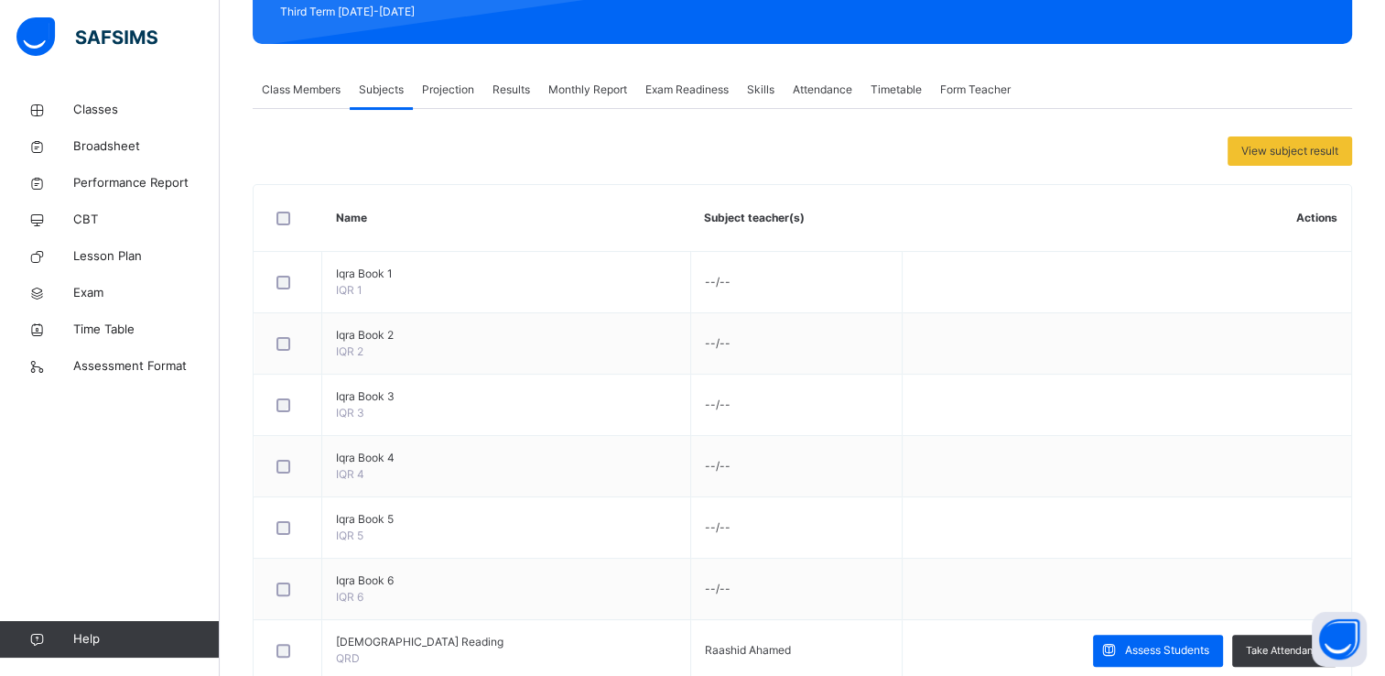
click at [442, 103] on div "Projection" at bounding box center [448, 89] width 70 height 37
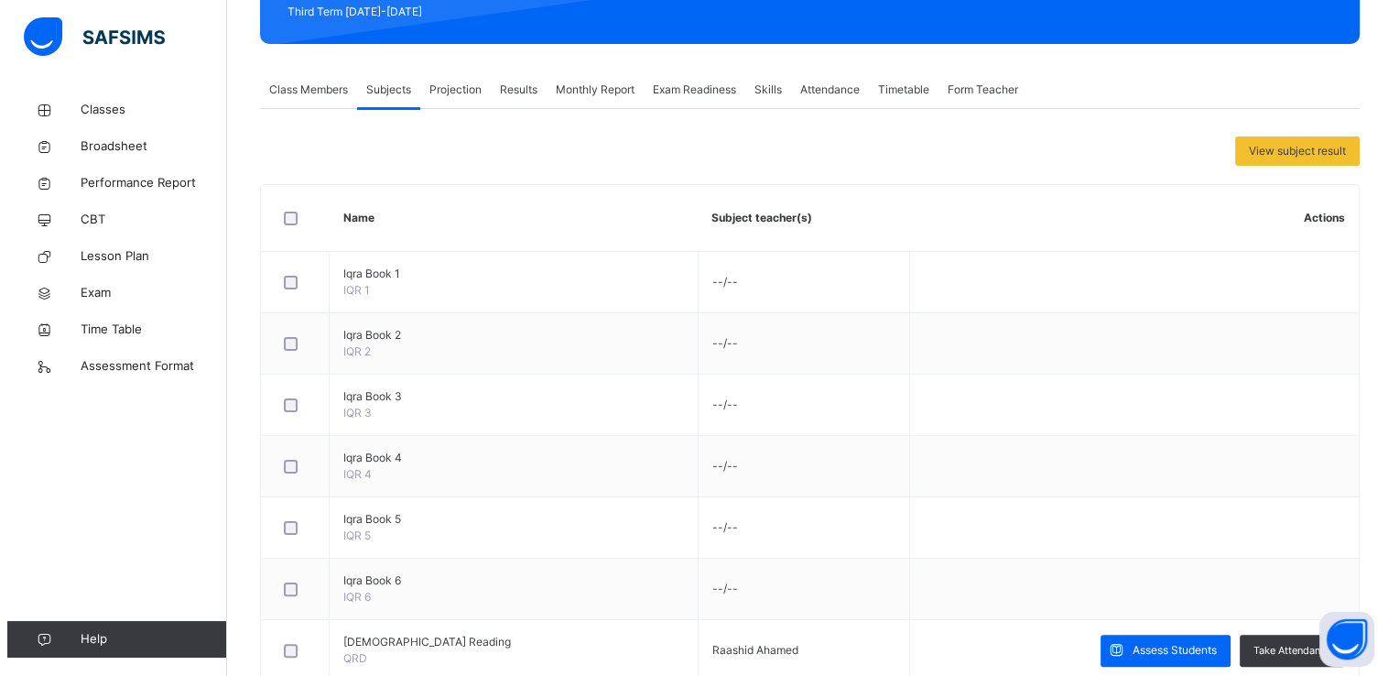
scroll to position [0, 0]
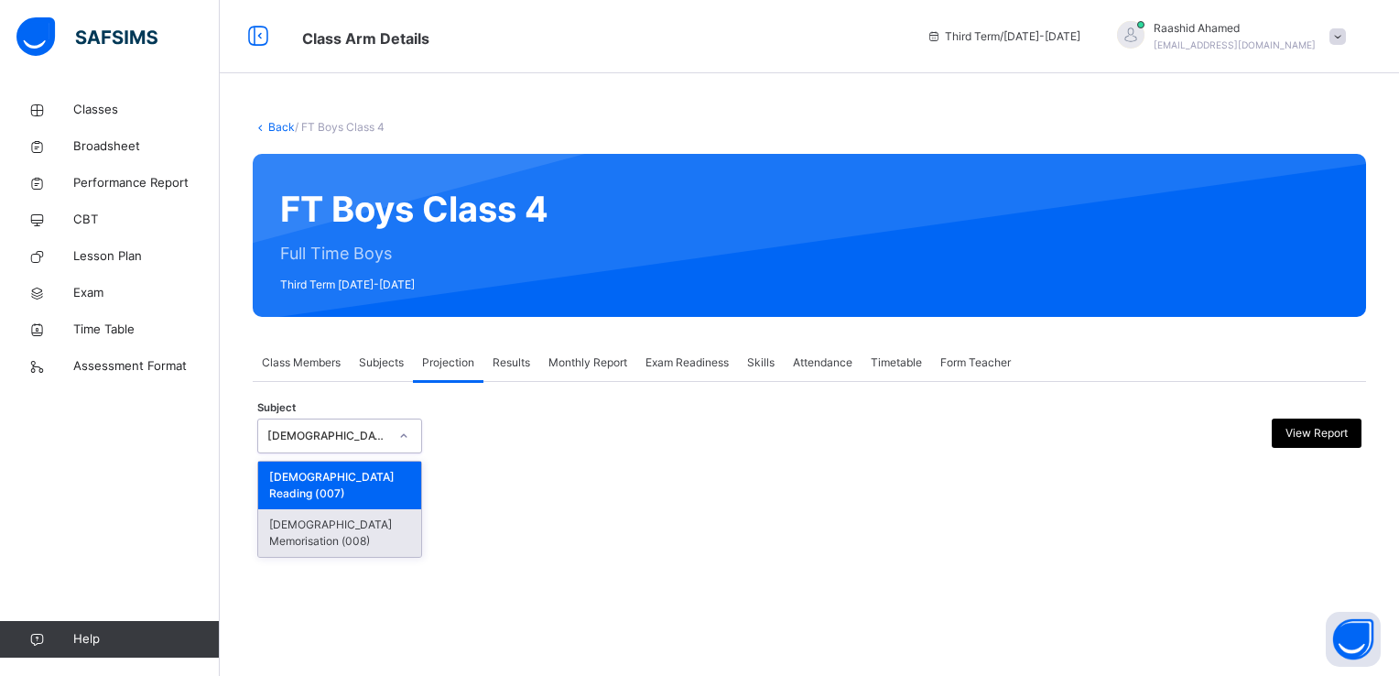
click at [276, 509] on div "[DEMOGRAPHIC_DATA] Memorisation (008)" at bounding box center [339, 533] width 163 height 48
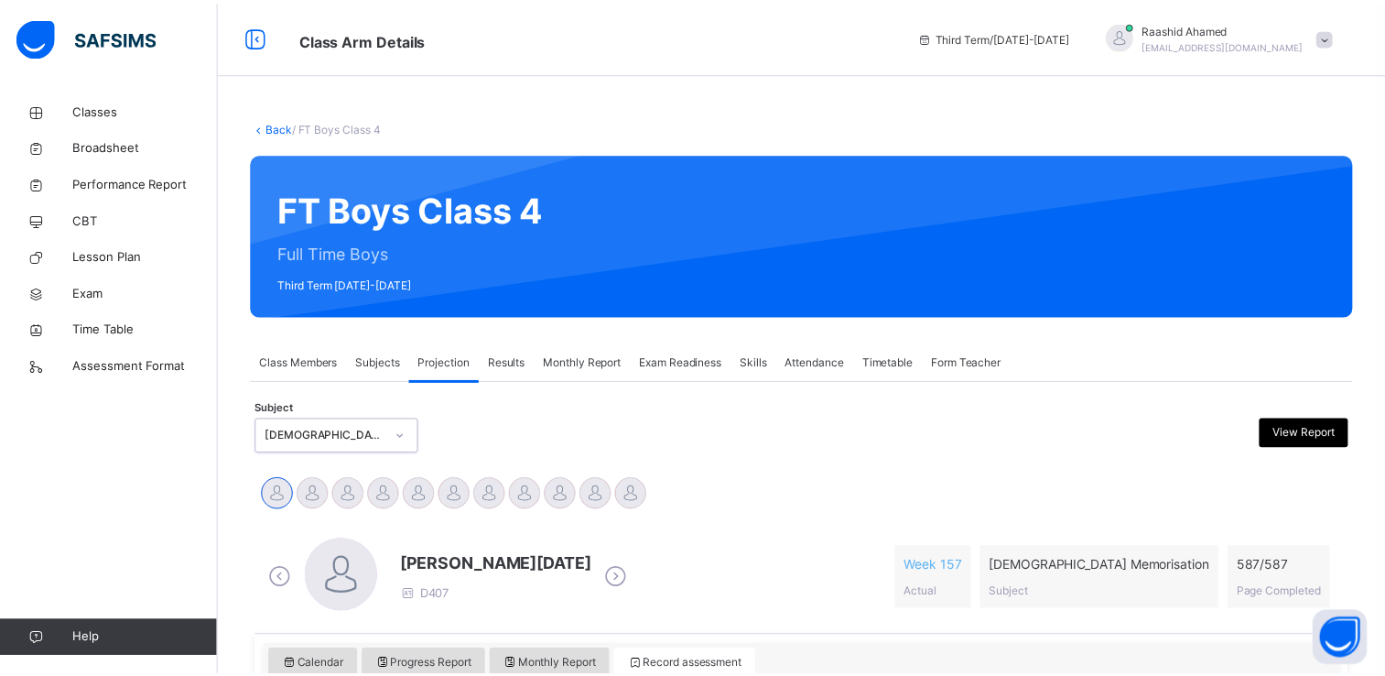
scroll to position [284, 0]
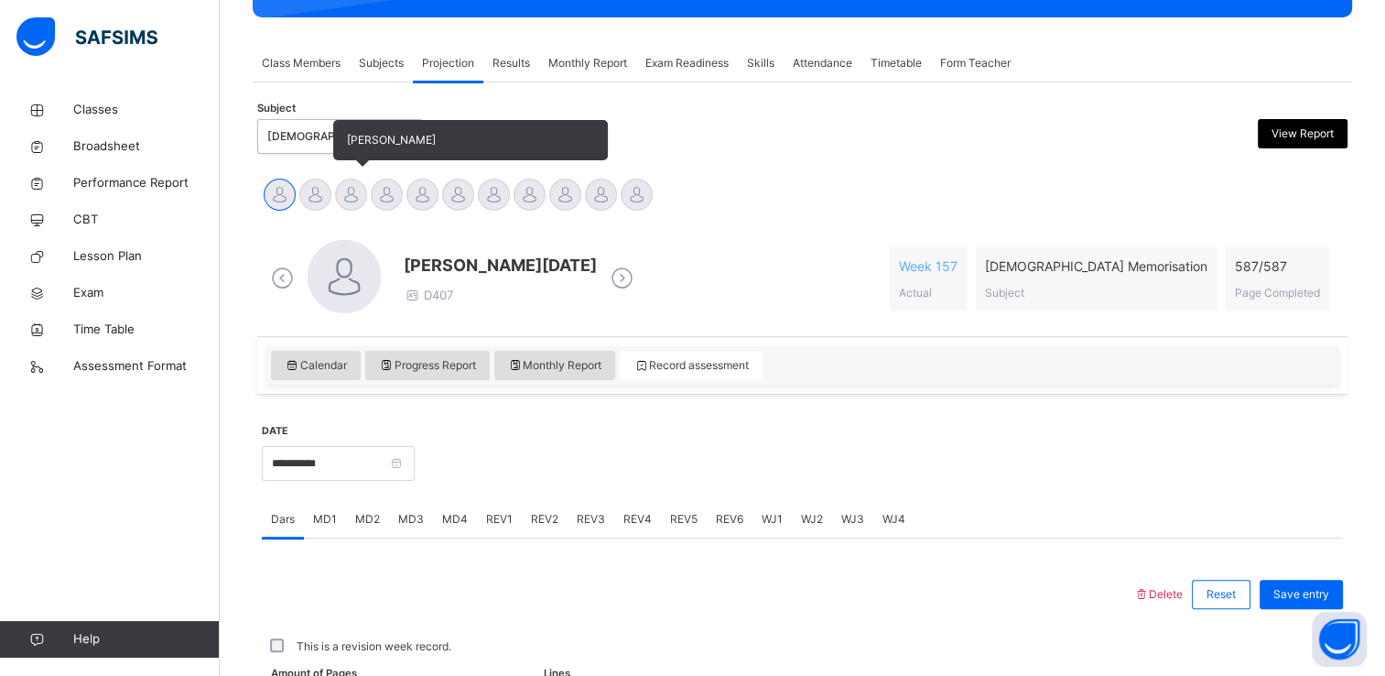
click at [351, 199] on div at bounding box center [351, 195] width 32 height 32
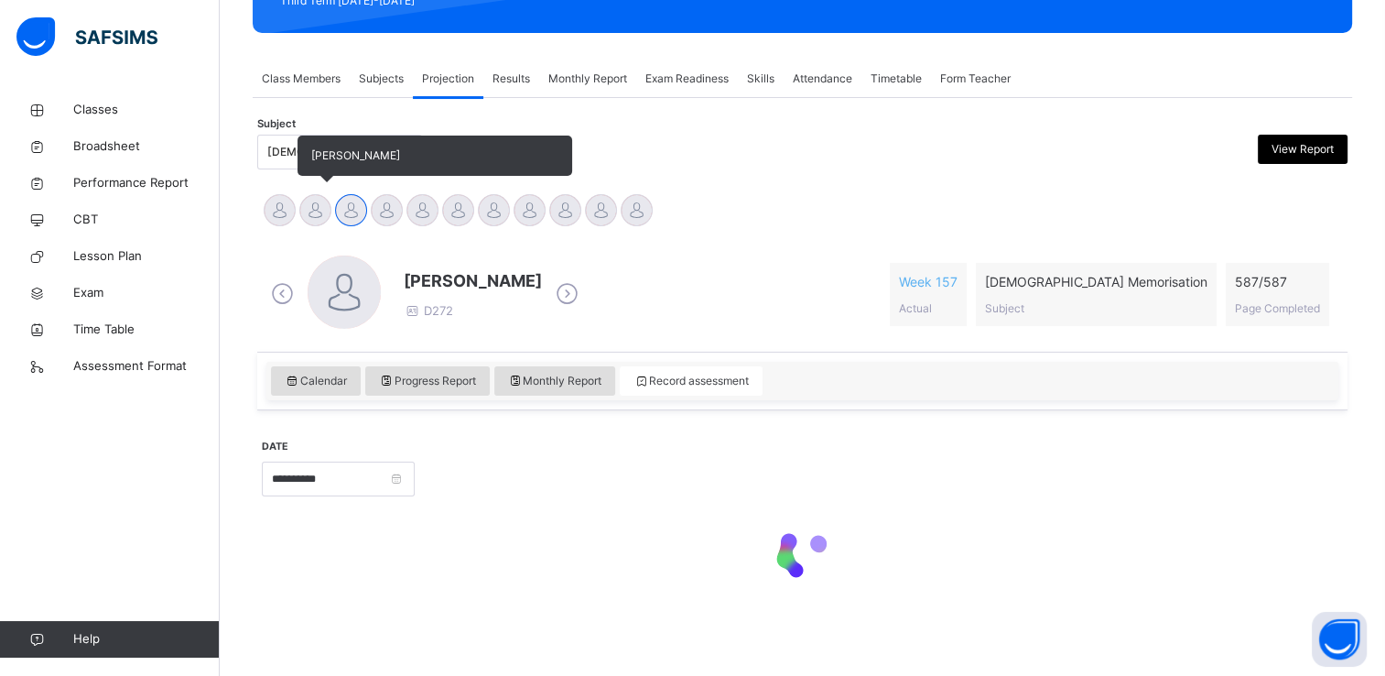
click at [326, 211] on div at bounding box center [315, 210] width 32 height 32
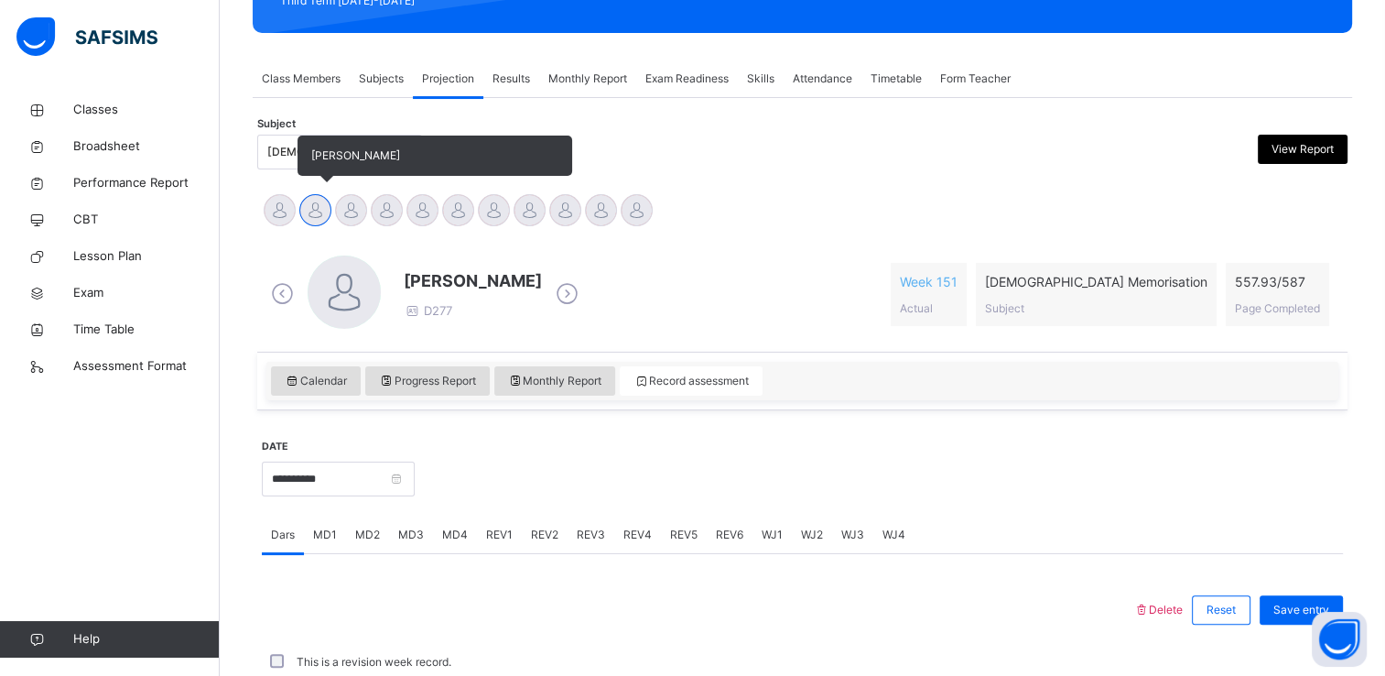
scroll to position [299, 0]
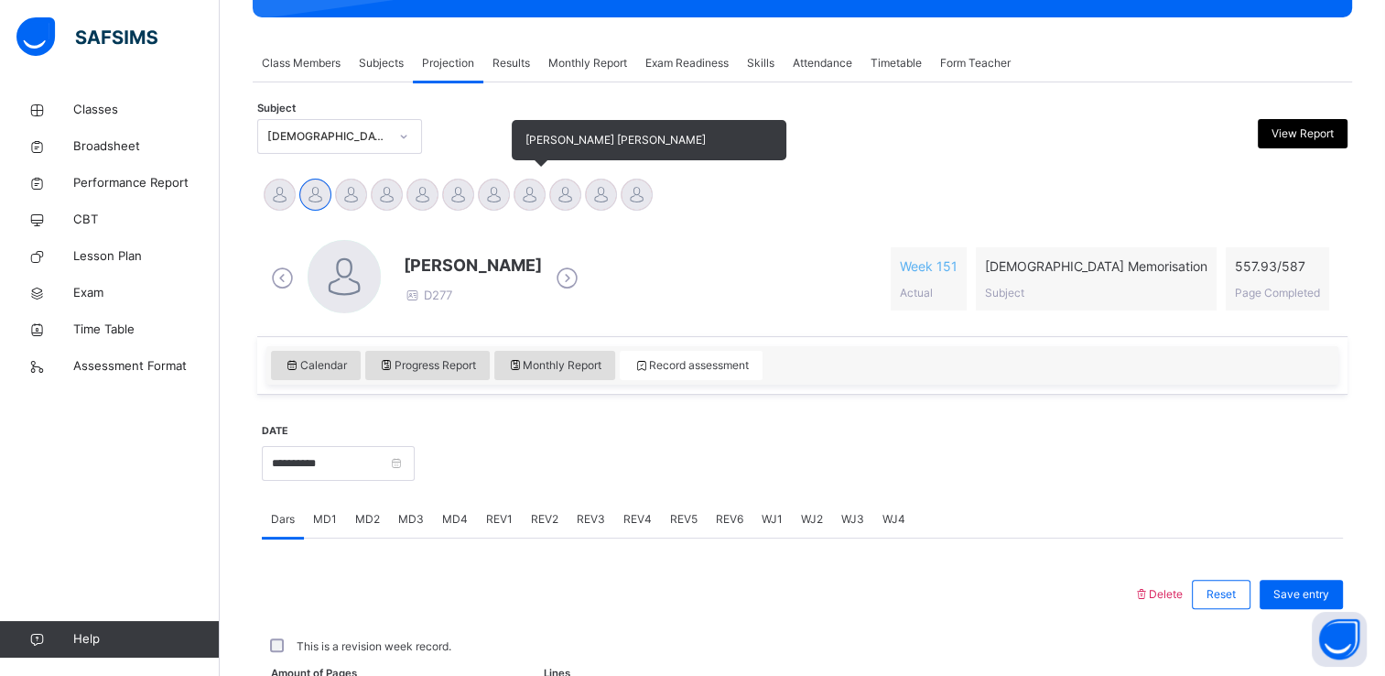
click at [538, 208] on div "[PERSON_NAME] [PERSON_NAME]" at bounding box center [530, 197] width 36 height 40
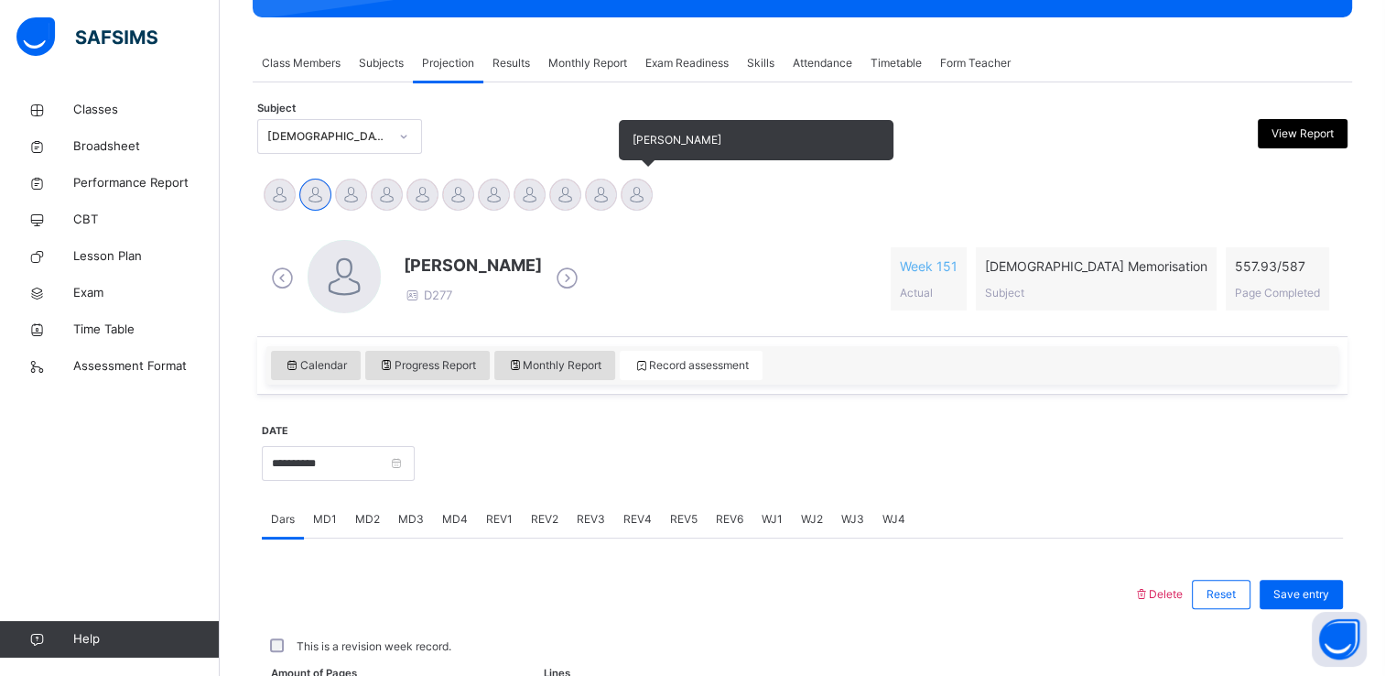
click at [645, 189] on div at bounding box center [637, 195] width 32 height 32
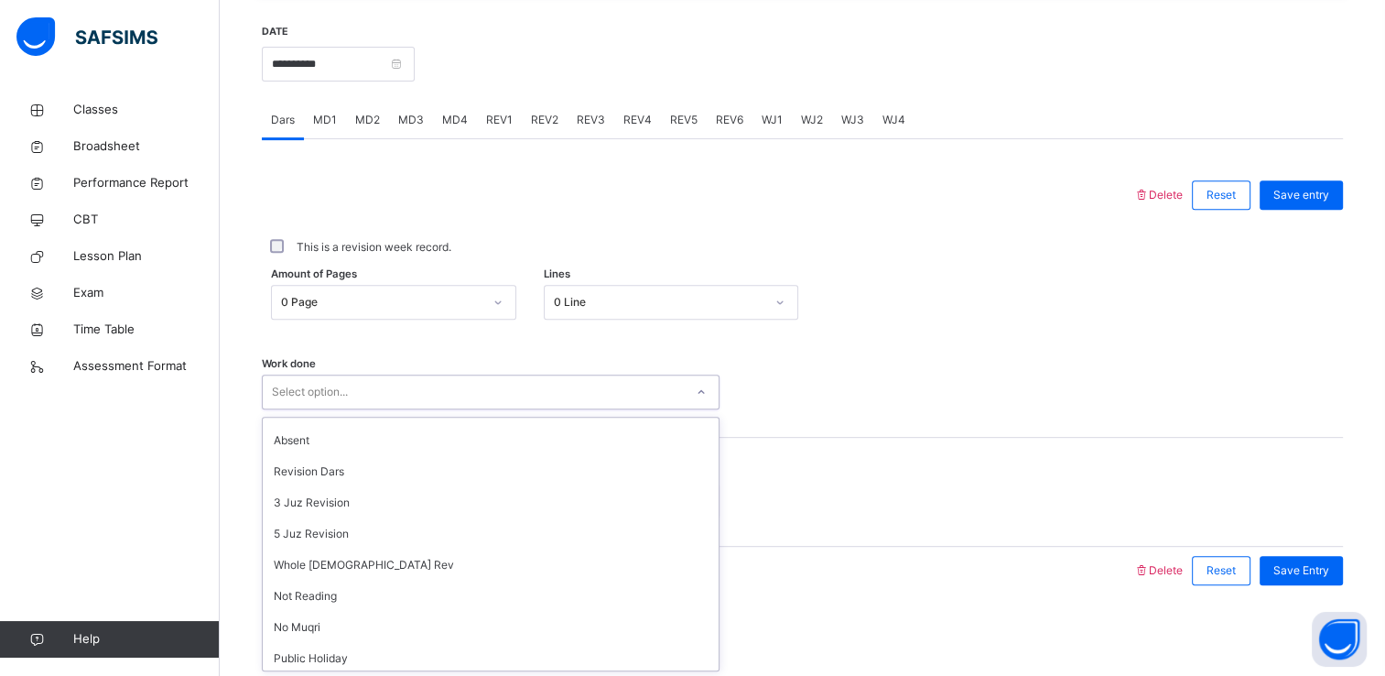
scroll to position [147, 0]
click at [278, 497] on div "3 Juz Revision" at bounding box center [491, 503] width 456 height 31
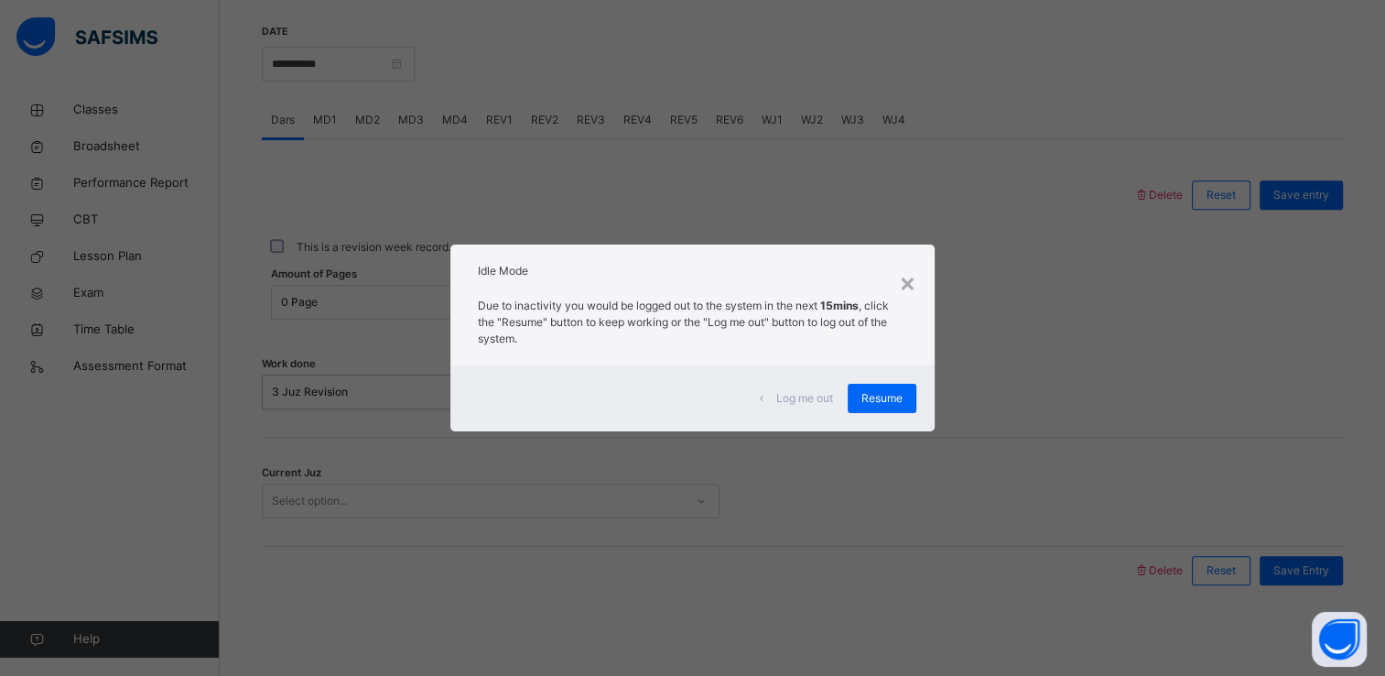
click at [897, 370] on div "Log me out Resume" at bounding box center [692, 398] width 485 height 66
click at [877, 407] on span "Resume" at bounding box center [882, 398] width 41 height 16
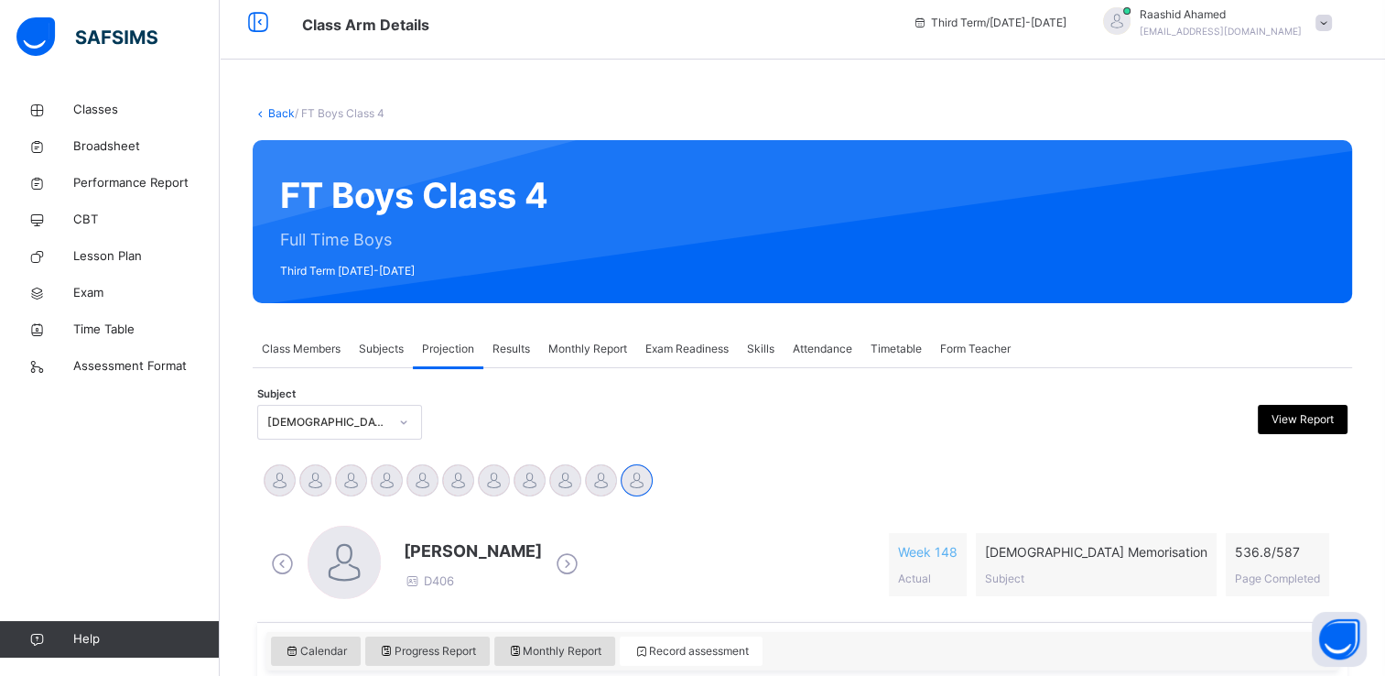
scroll to position [0, 0]
